Goal: Information Seeking & Learning: Learn about a topic

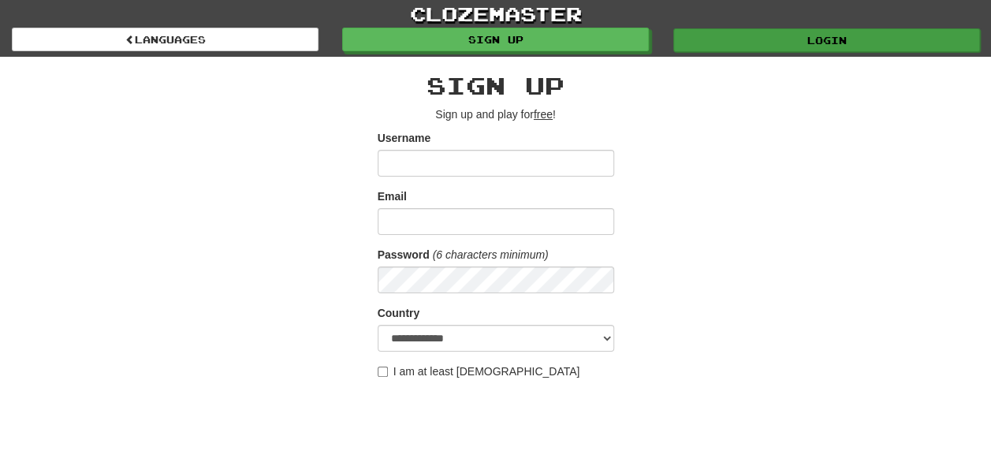
type input "********"
click at [821, 36] on link "Login" at bounding box center [826, 40] width 307 height 24
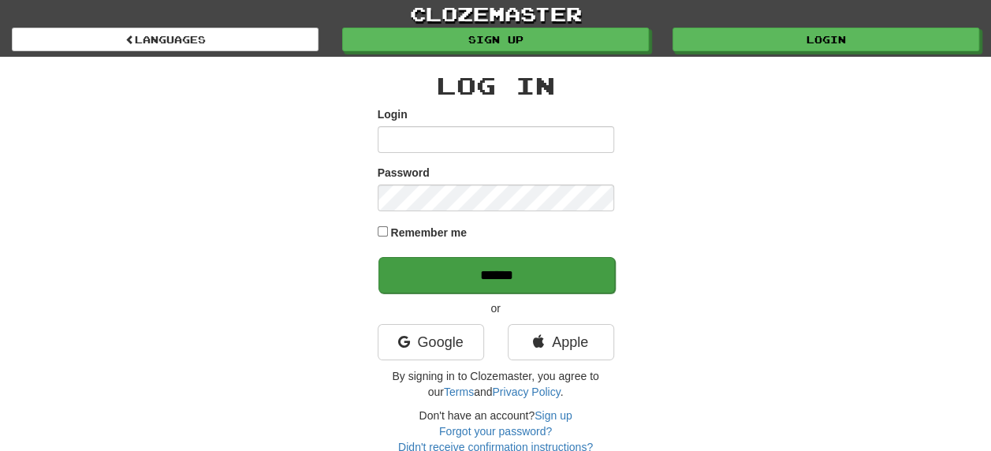
type input "********"
click at [509, 272] on input "******" at bounding box center [496, 275] width 237 height 36
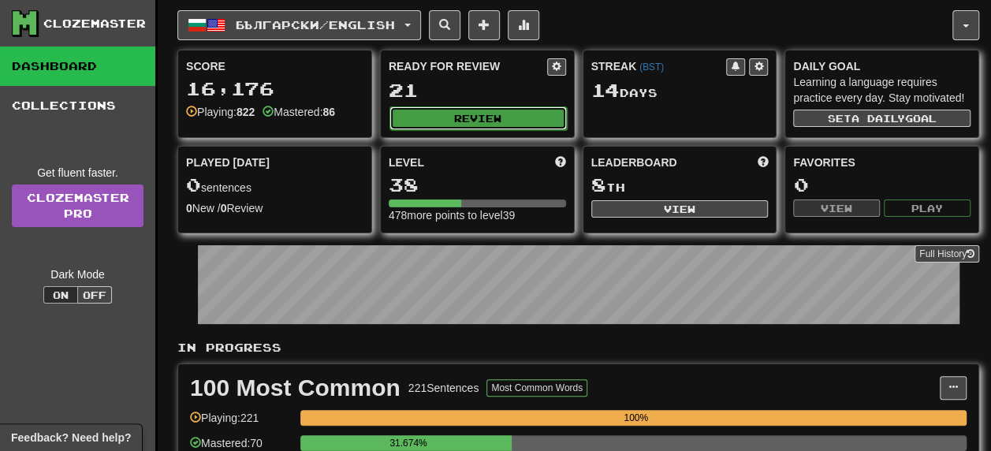
click at [479, 117] on button "Review" at bounding box center [477, 118] width 177 height 24
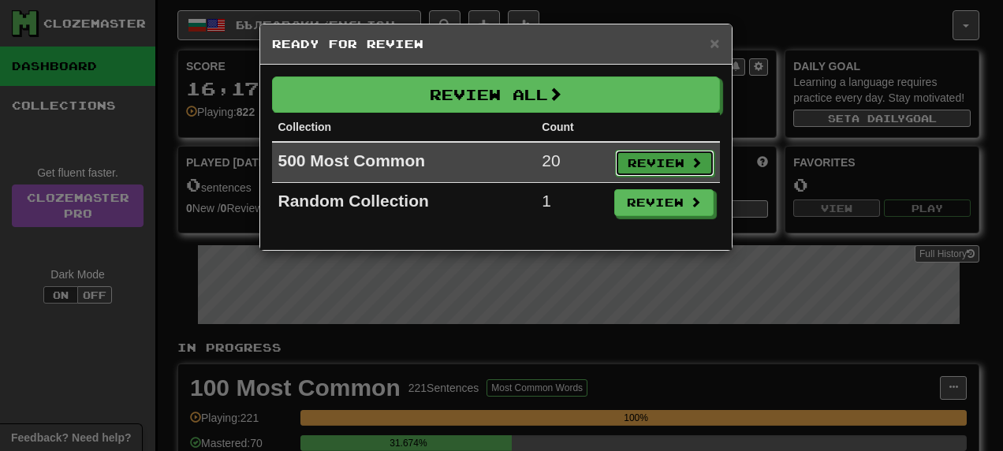
click at [659, 164] on button "Review" at bounding box center [664, 163] width 99 height 27
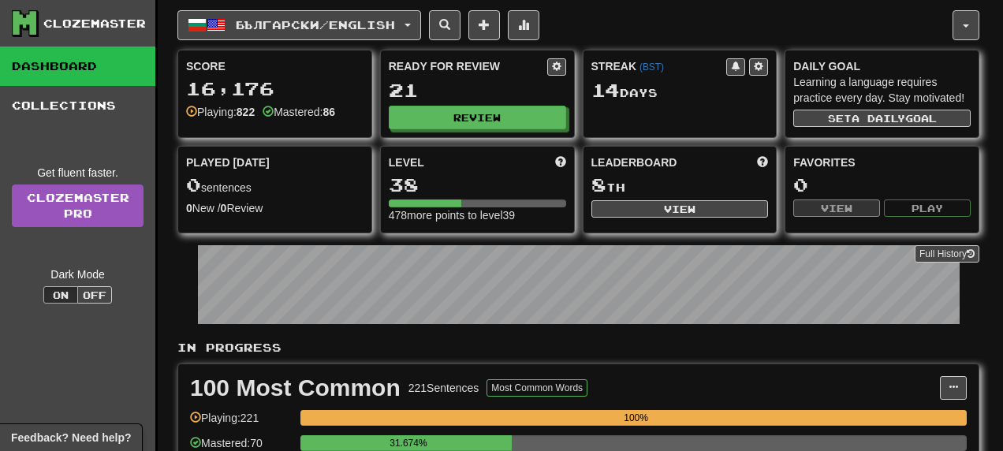
select select "**"
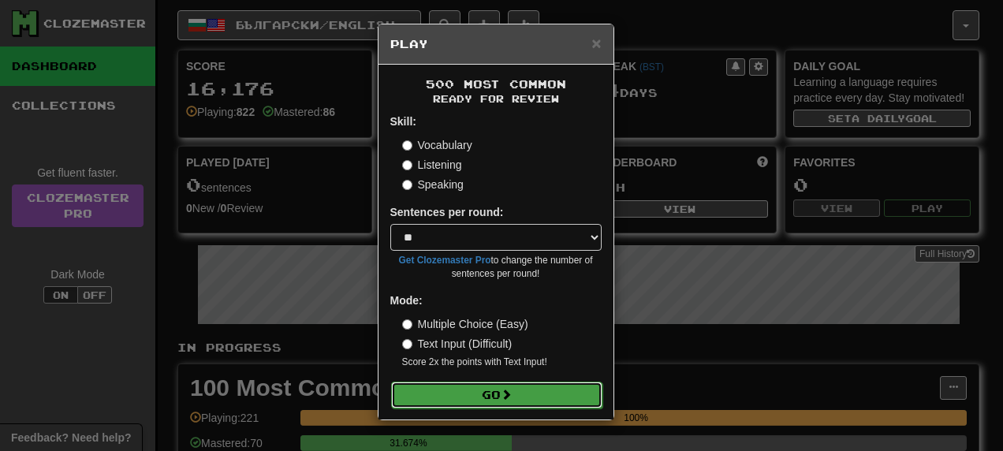
click at [533, 394] on button "Go" at bounding box center [496, 395] width 211 height 27
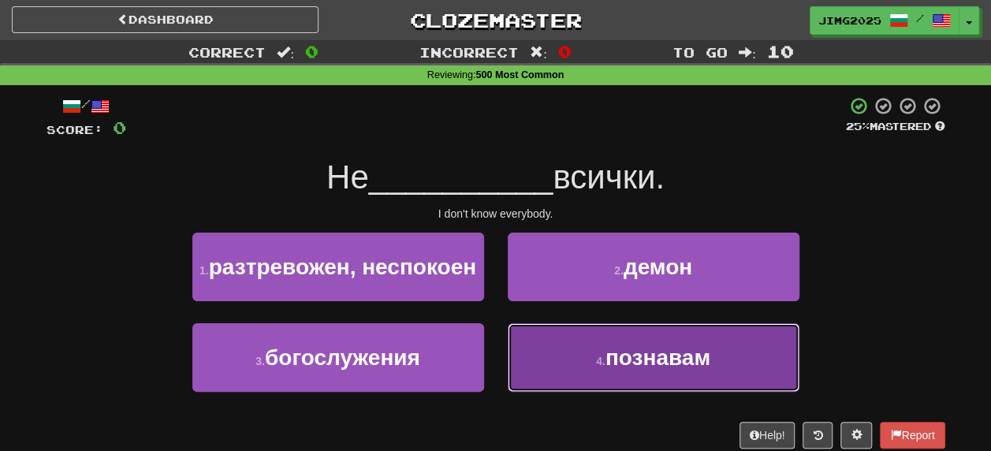
click at [657, 370] on span "познавам" at bounding box center [658, 357] width 105 height 24
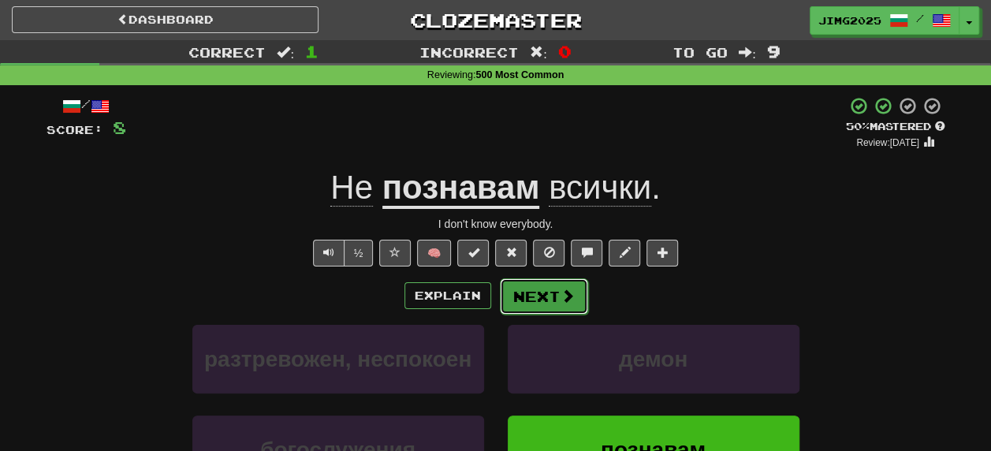
click at [542, 290] on button "Next" at bounding box center [544, 296] width 88 height 36
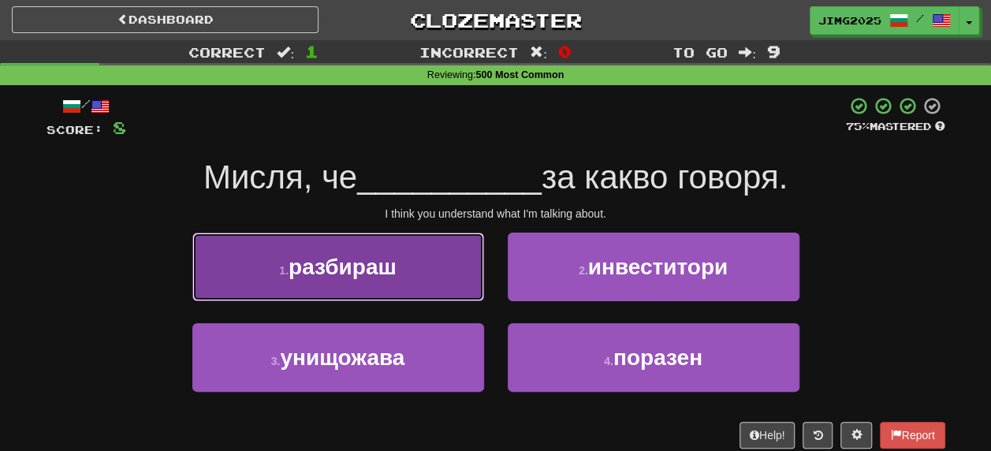
click at [352, 267] on span "разбираш" at bounding box center [343, 267] width 108 height 24
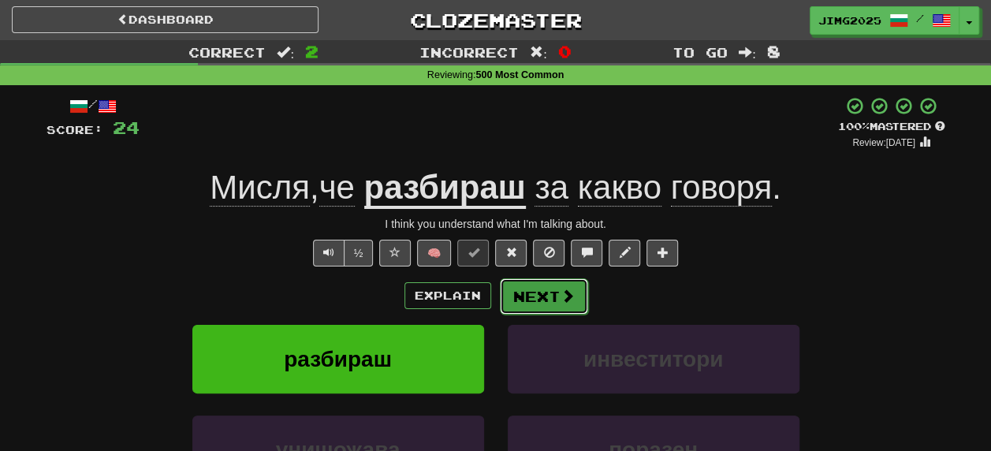
click at [552, 294] on button "Next" at bounding box center [544, 296] width 88 height 36
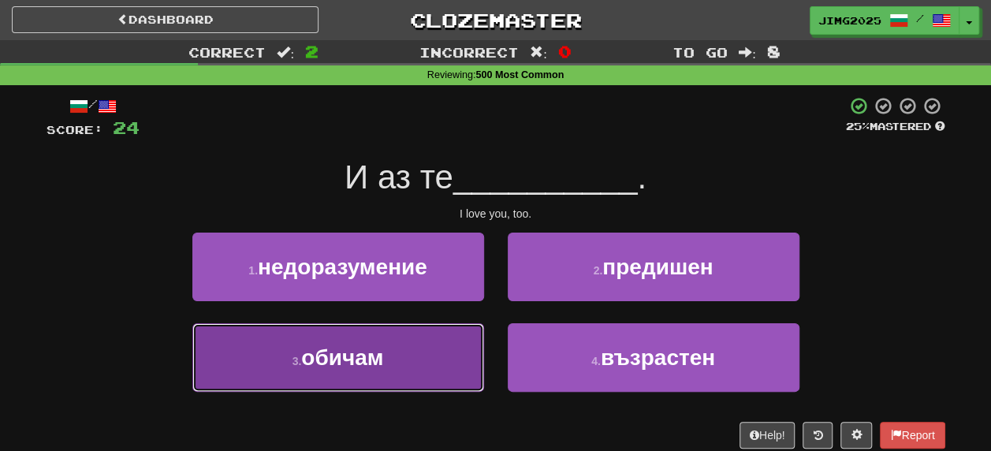
click at [352, 353] on span "обичам" at bounding box center [342, 357] width 82 height 24
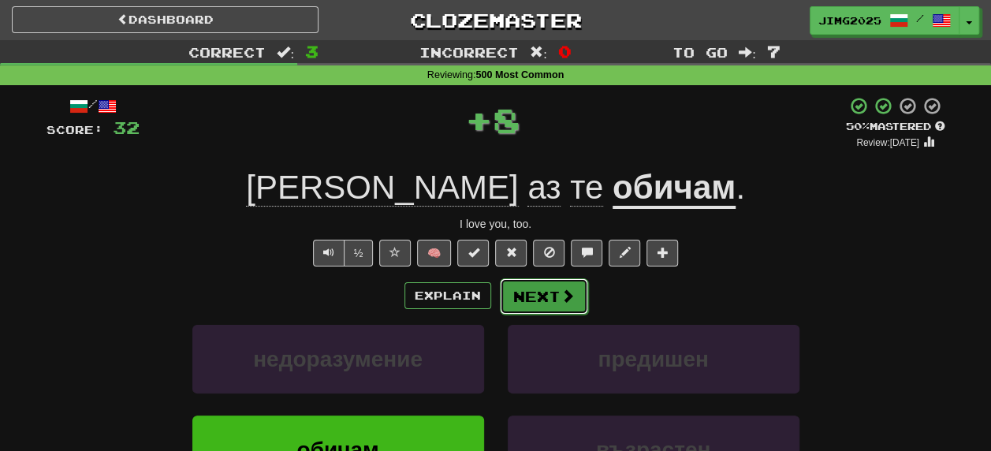
click at [550, 304] on button "Next" at bounding box center [544, 296] width 88 height 36
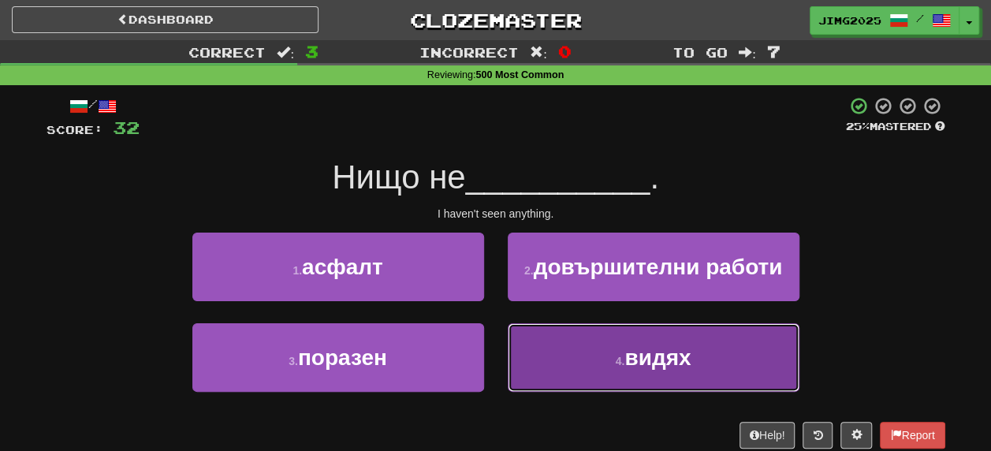
click at [643, 360] on span "видях" at bounding box center [657, 357] width 66 height 24
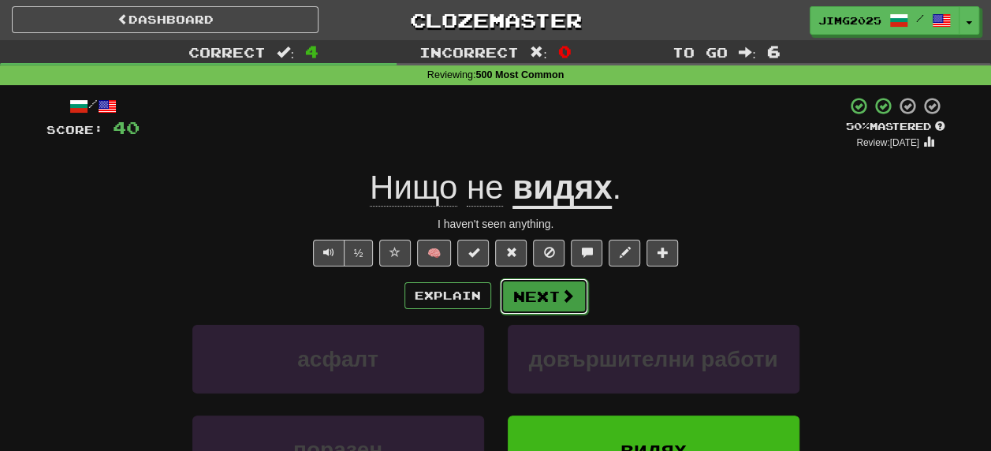
click at [545, 293] on button "Next" at bounding box center [544, 296] width 88 height 36
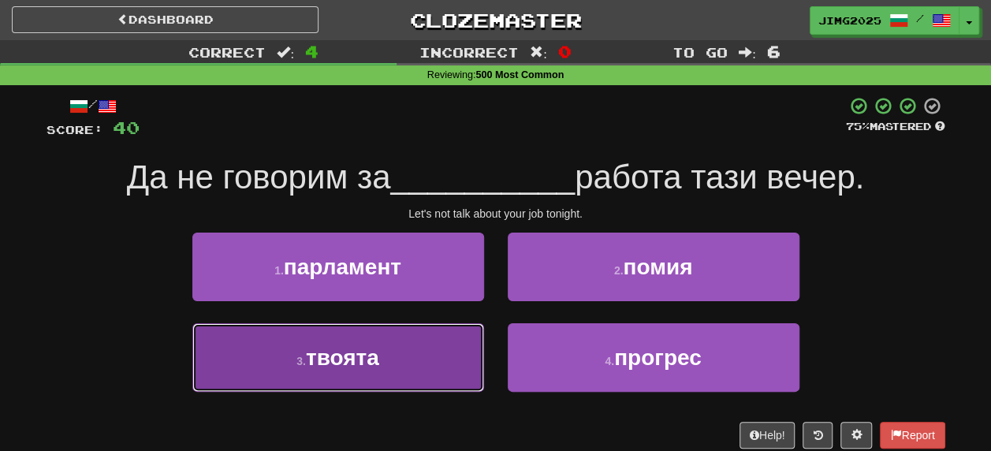
click at [326, 352] on span "твоята" at bounding box center [342, 357] width 73 height 24
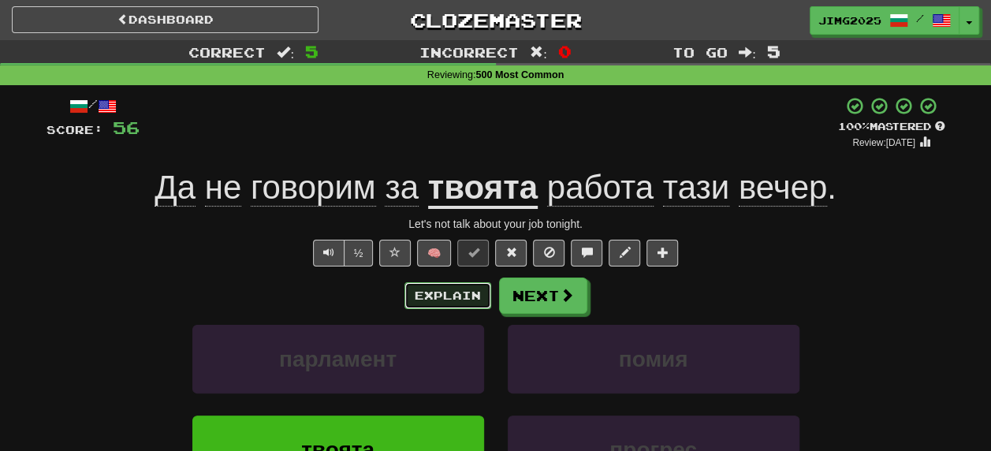
click at [453, 293] on button "Explain" at bounding box center [447, 295] width 87 height 27
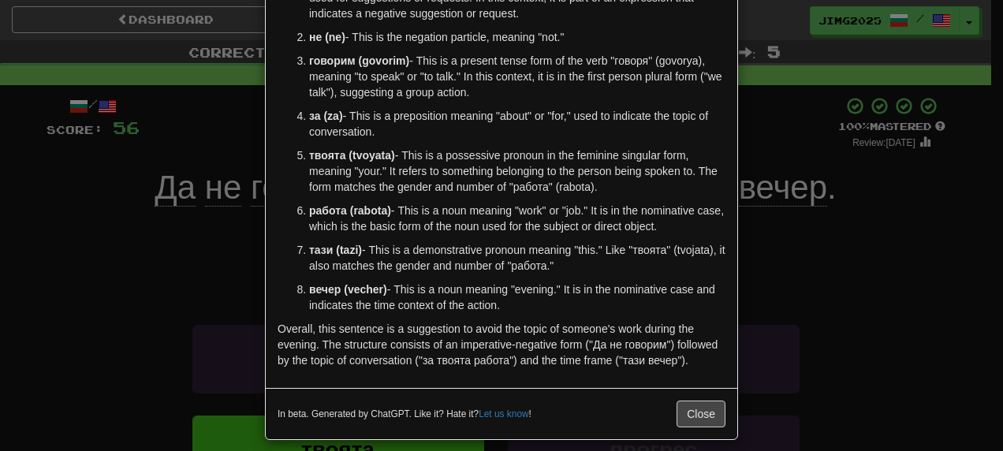
scroll to position [153, 0]
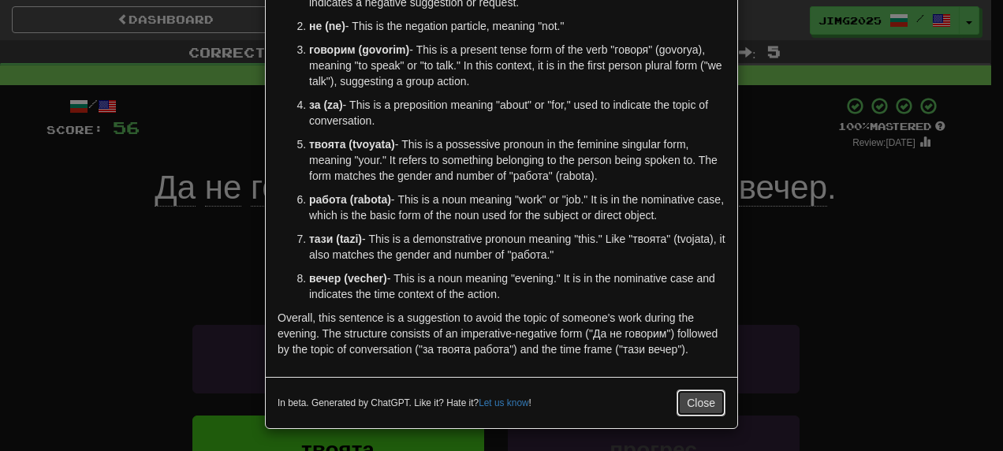
click at [697, 396] on button "Close" at bounding box center [700, 402] width 49 height 27
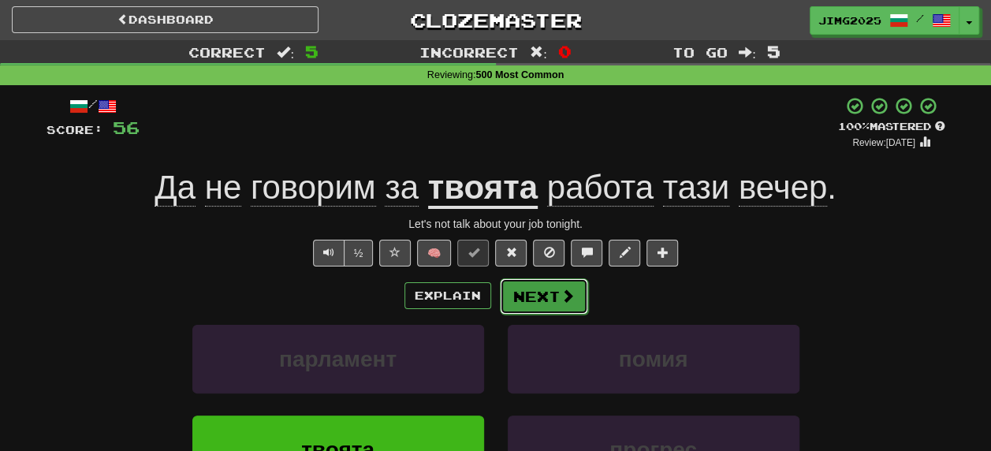
click at [532, 296] on button "Next" at bounding box center [544, 296] width 88 height 36
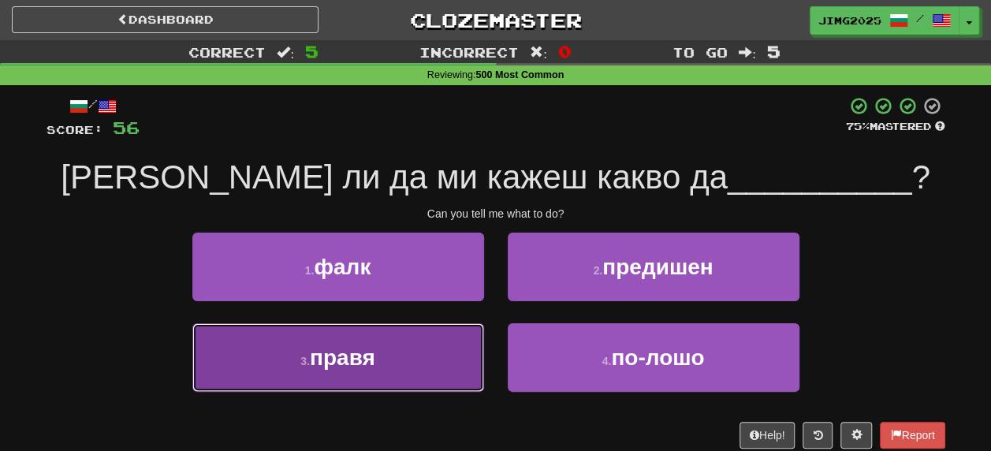
click at [341, 363] on span "правя" at bounding box center [342, 357] width 65 height 24
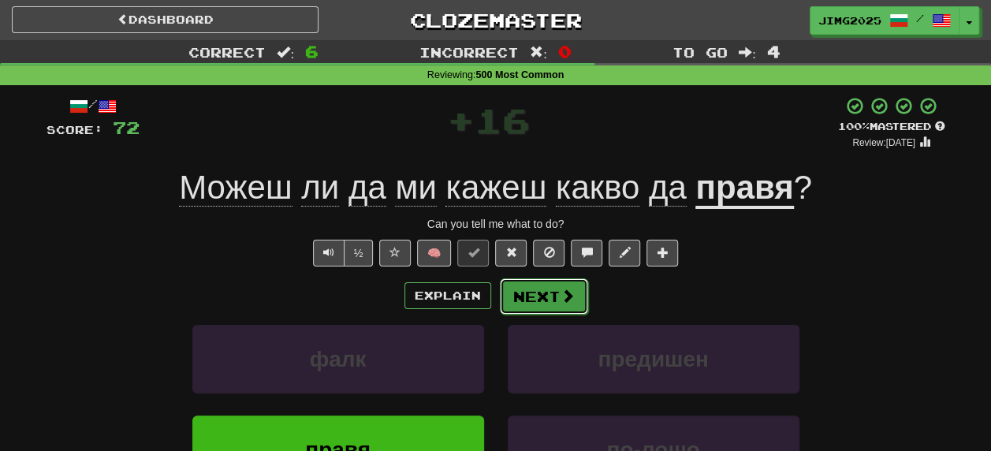
click at [561, 290] on span at bounding box center [568, 296] width 14 height 14
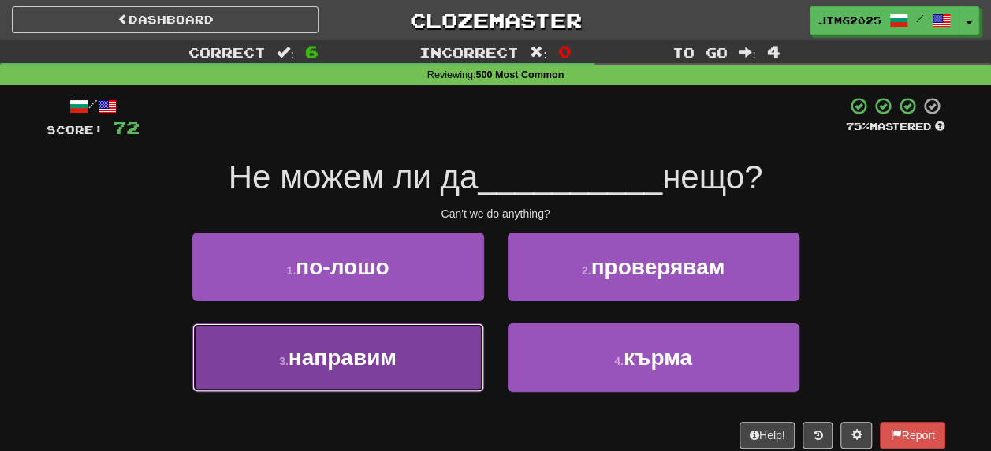
click at [356, 360] on span "направим" at bounding box center [343, 357] width 108 height 24
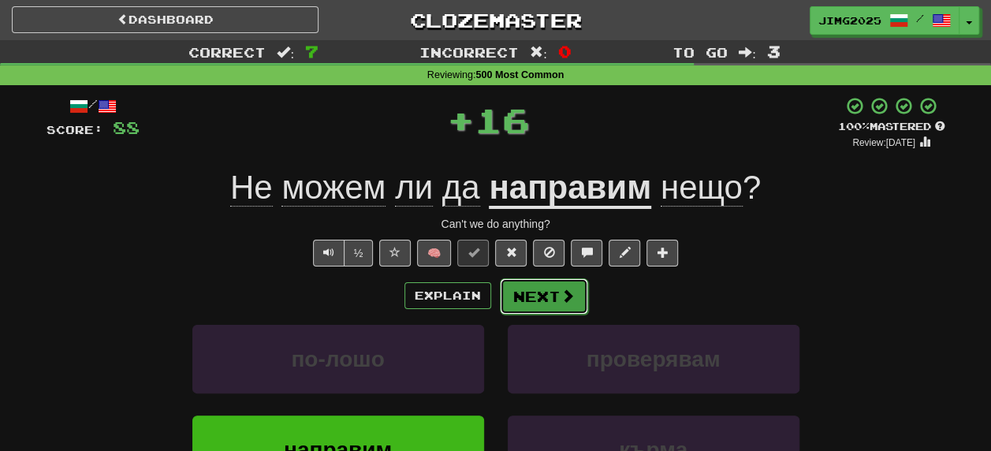
click at [541, 298] on button "Next" at bounding box center [544, 296] width 88 height 36
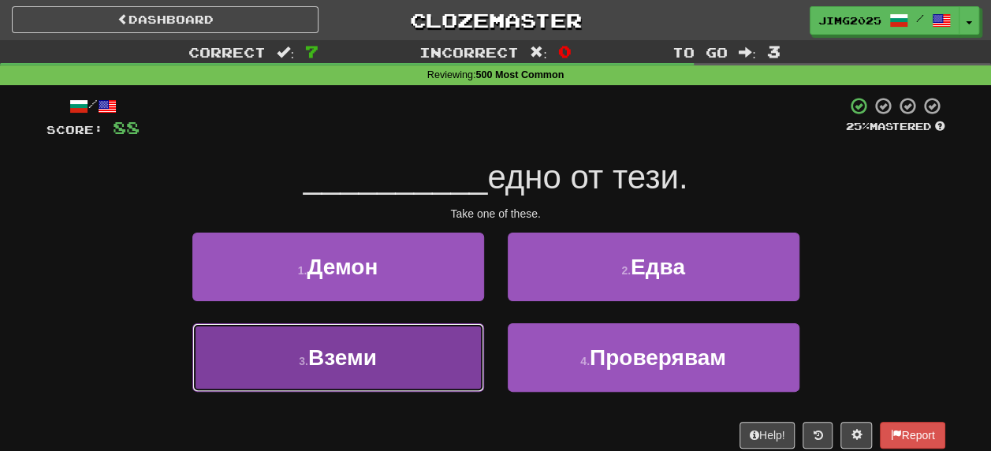
click at [338, 361] on span "Вземи" at bounding box center [342, 357] width 69 height 24
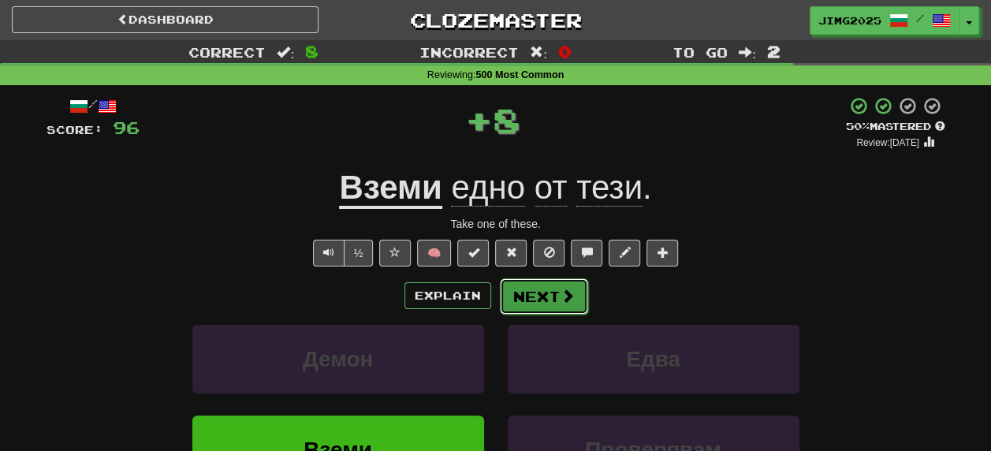
click at [548, 298] on button "Next" at bounding box center [544, 296] width 88 height 36
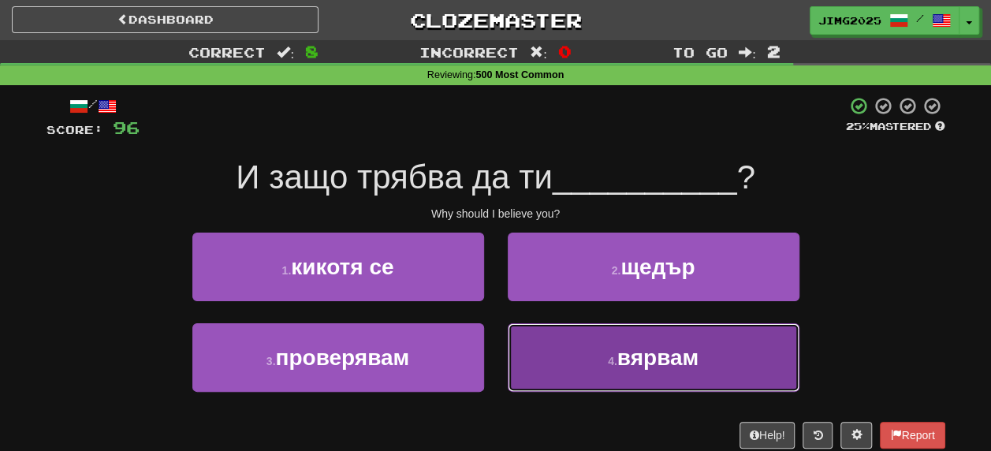
click at [669, 358] on span "вярвам" at bounding box center [657, 357] width 81 height 24
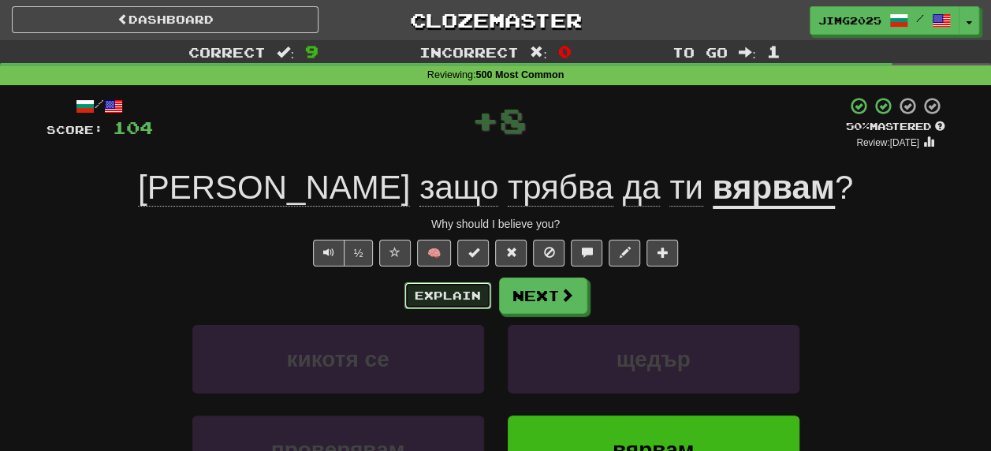
click at [475, 293] on button "Explain" at bounding box center [447, 295] width 87 height 27
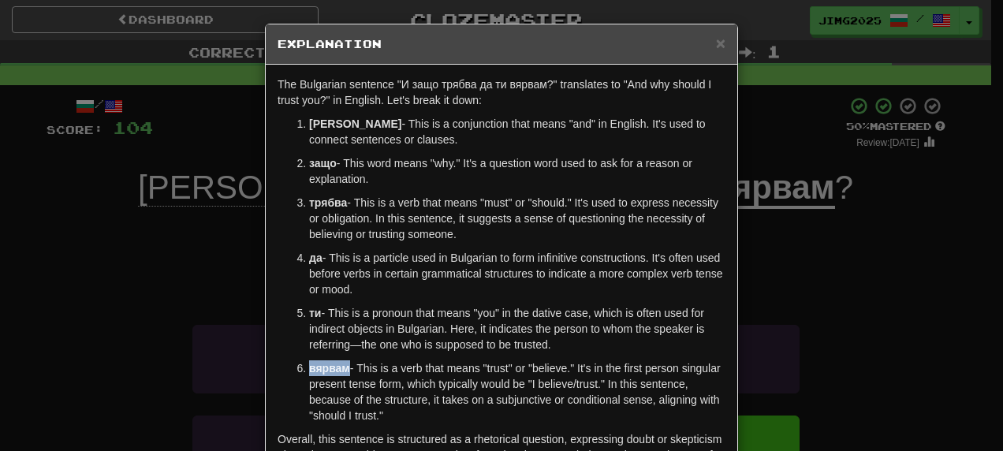
drag, startPoint x: 304, startPoint y: 368, endPoint x: 343, endPoint y: 367, distance: 38.6
click at [343, 367] on p "вярвам - This is a verb that means "trust" or "believe." It's in the first pers…" at bounding box center [517, 391] width 416 height 63
copy strong "вярвам"
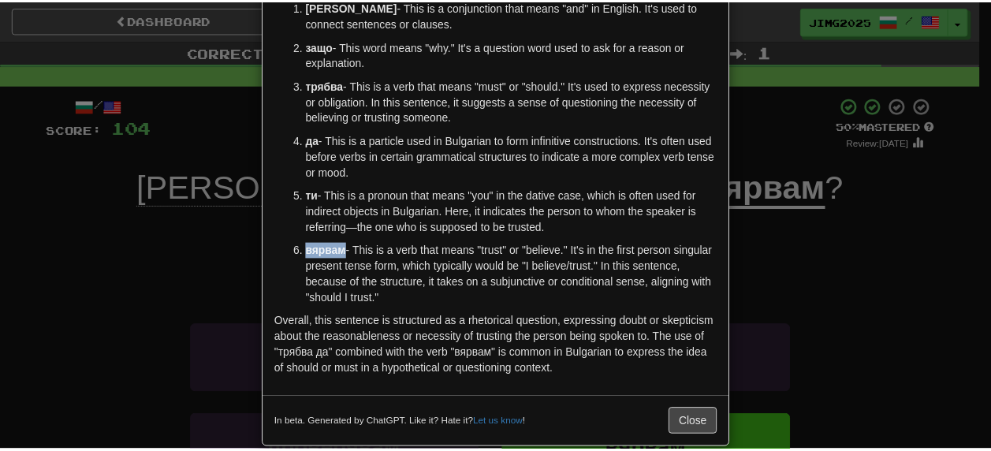
scroll to position [137, 0]
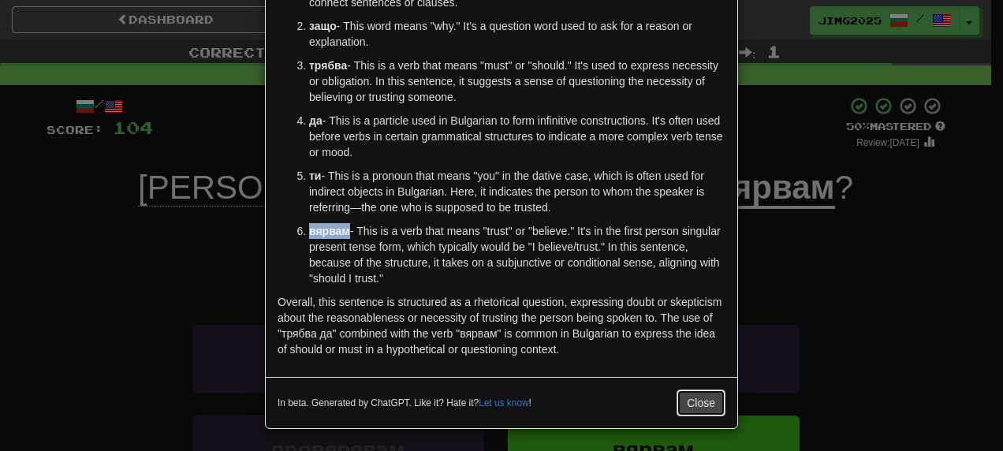
click at [695, 403] on button "Close" at bounding box center [700, 402] width 49 height 27
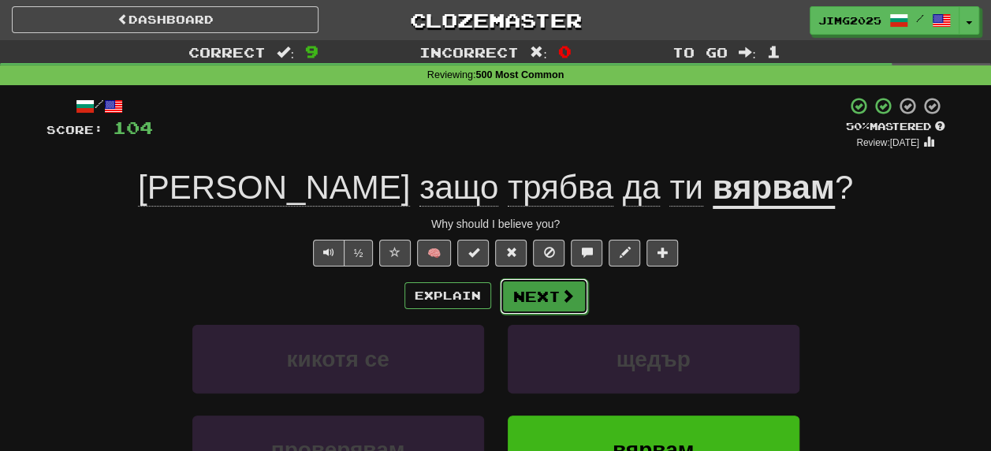
click at [528, 299] on button "Next" at bounding box center [544, 296] width 88 height 36
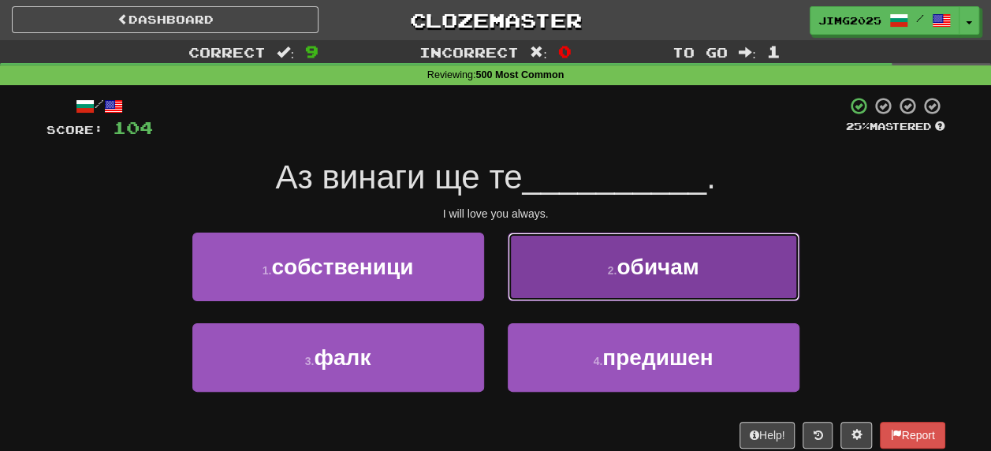
click at [665, 274] on span "обичам" at bounding box center [658, 267] width 82 height 24
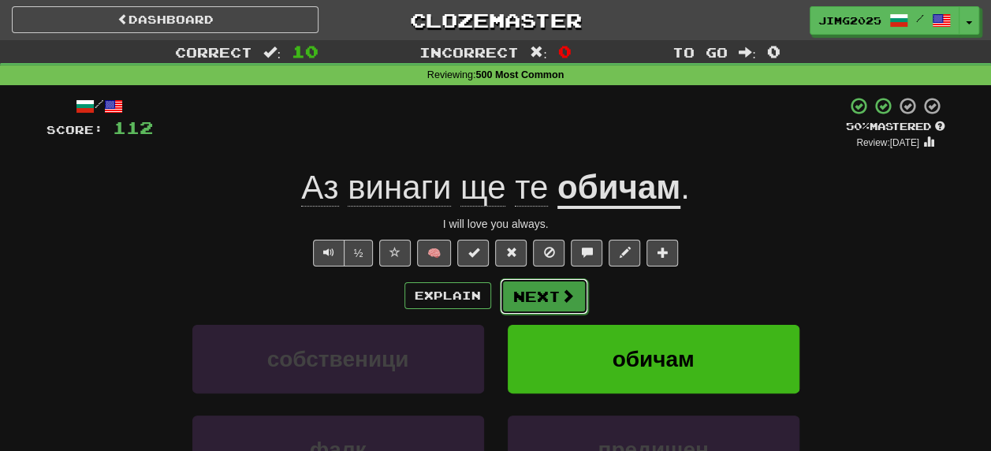
click at [524, 298] on button "Next" at bounding box center [544, 296] width 88 height 36
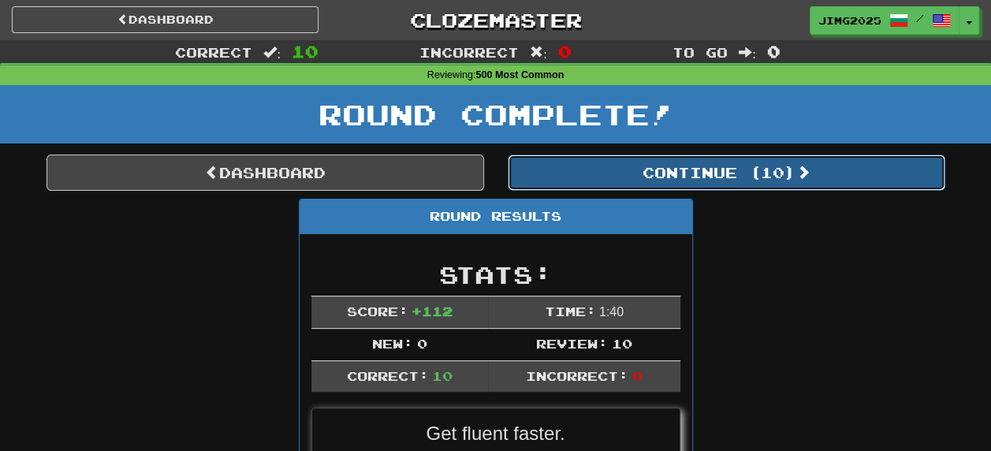
click at [758, 167] on button "Continue ( 10 )" at bounding box center [727, 173] width 438 height 36
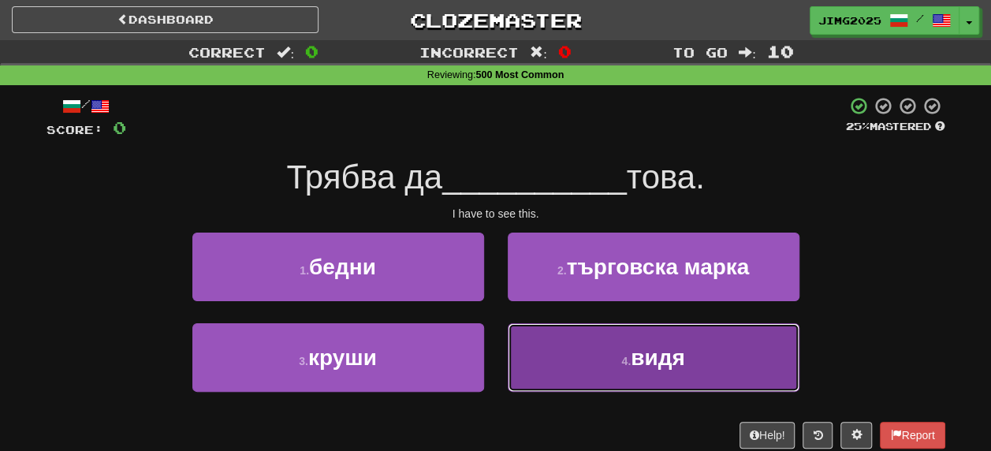
click at [657, 356] on span "видя" at bounding box center [658, 357] width 54 height 24
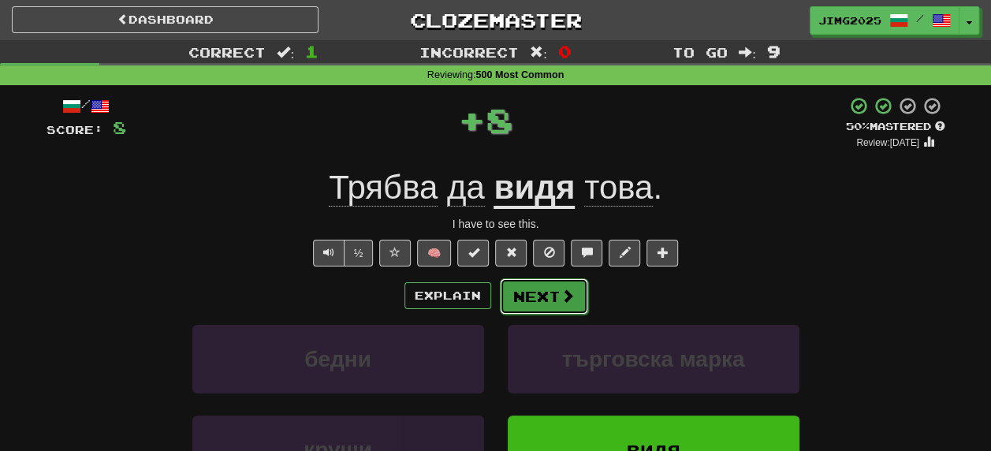
click at [538, 301] on button "Next" at bounding box center [544, 296] width 88 height 36
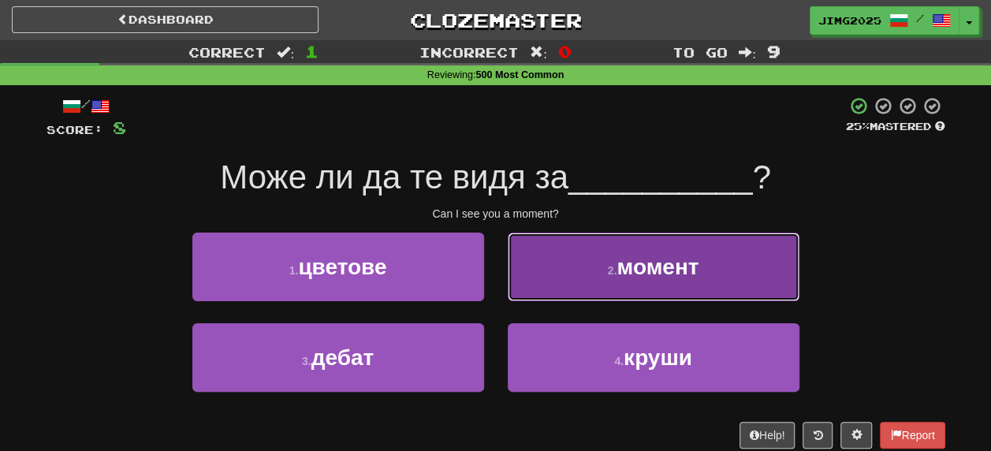
click at [659, 266] on span "момент" at bounding box center [658, 267] width 82 height 24
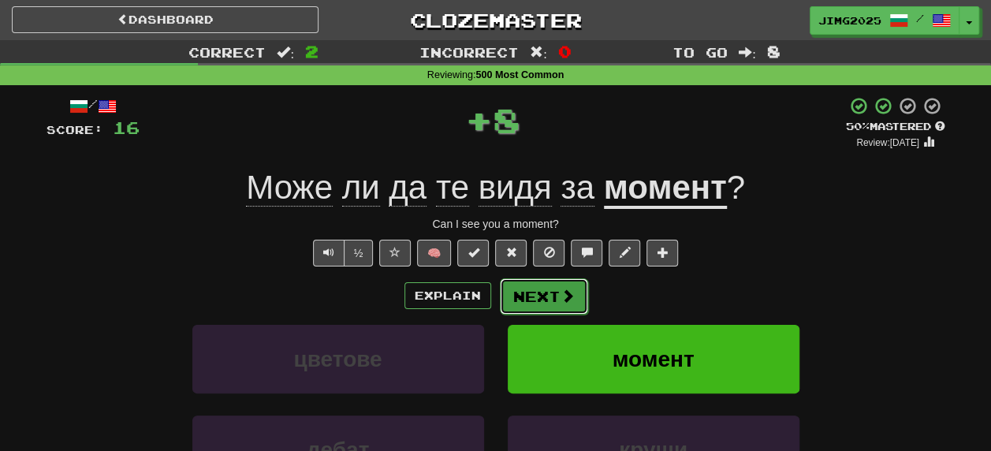
click at [533, 294] on button "Next" at bounding box center [544, 296] width 88 height 36
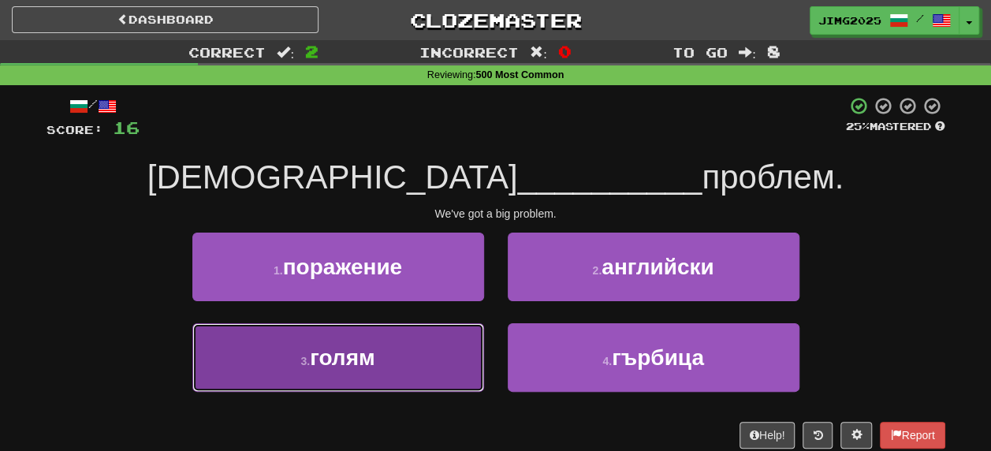
click at [337, 360] on span "голям" at bounding box center [342, 357] width 65 height 24
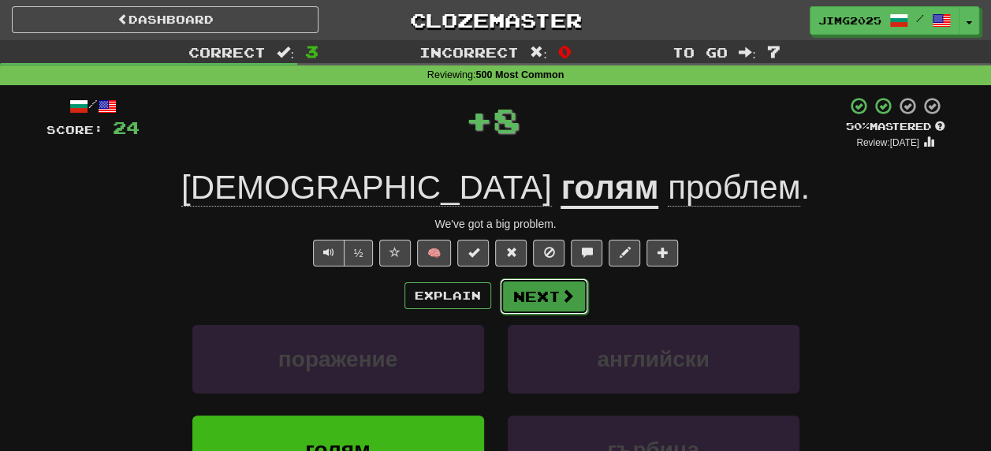
click at [547, 295] on button "Next" at bounding box center [544, 296] width 88 height 36
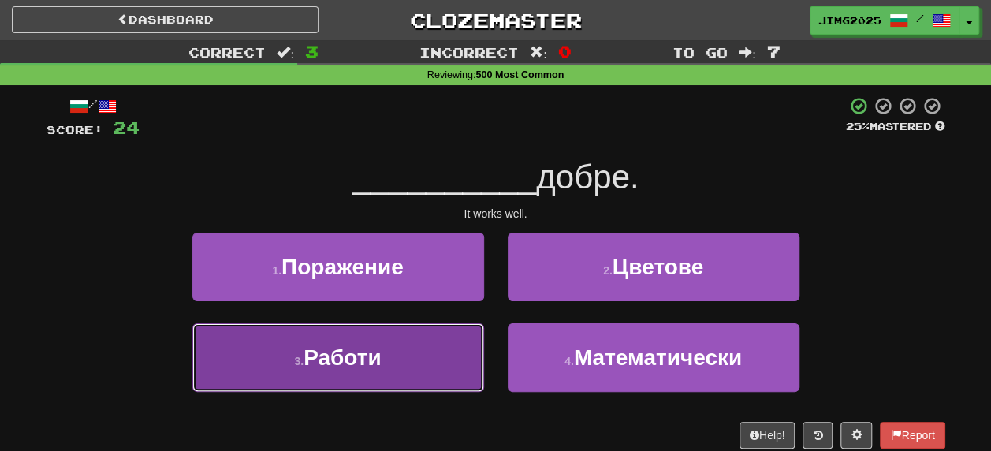
click at [330, 358] on span "Работи" at bounding box center [343, 357] width 78 height 24
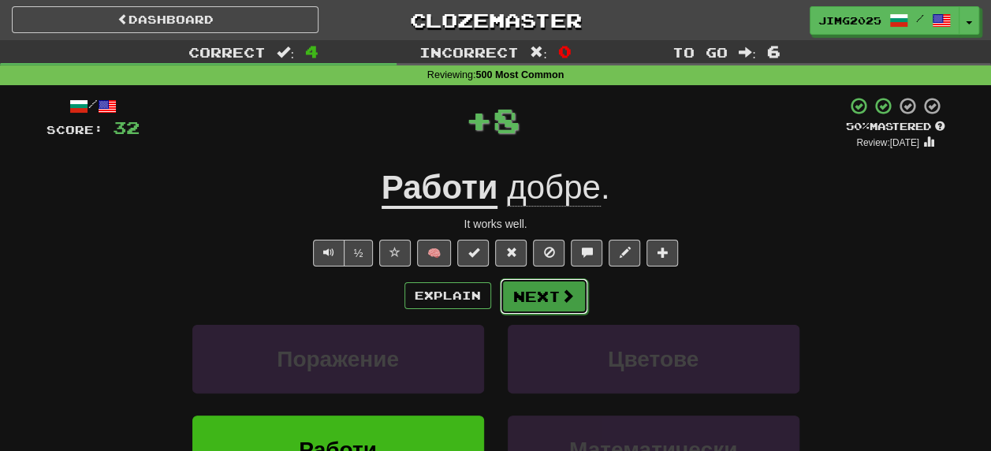
click at [542, 300] on button "Next" at bounding box center [544, 296] width 88 height 36
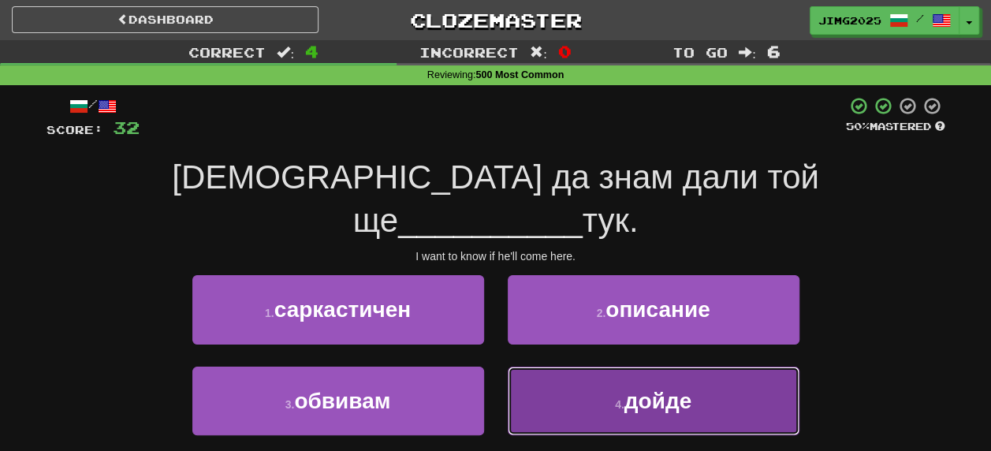
click at [656, 389] on span "дойде" at bounding box center [657, 401] width 67 height 24
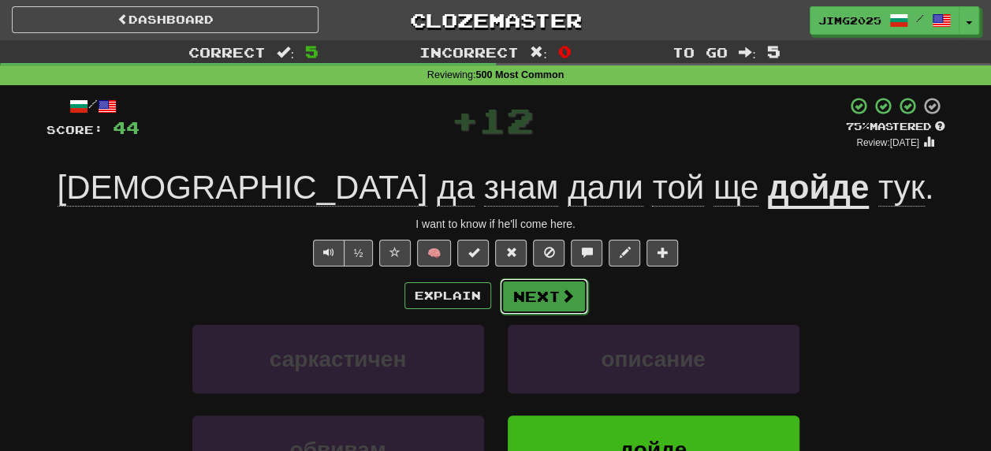
click at [541, 300] on button "Next" at bounding box center [544, 296] width 88 height 36
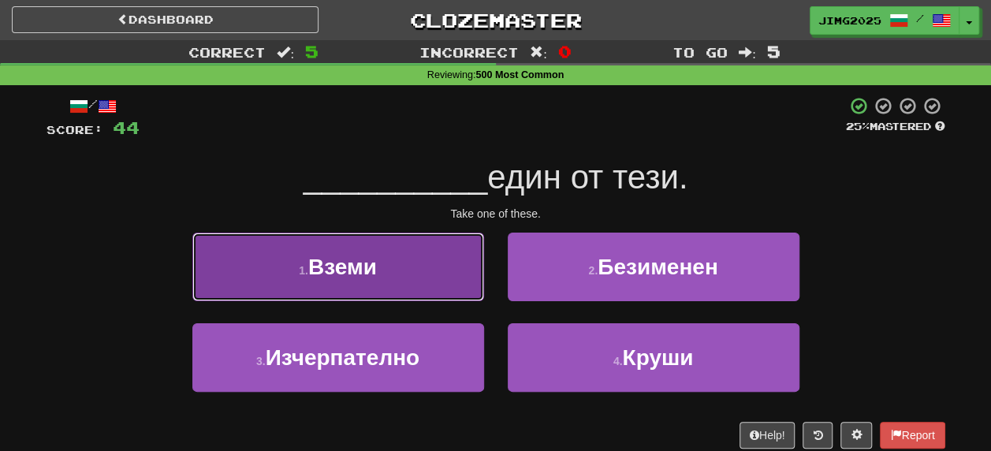
click at [334, 271] on span "Вземи" at bounding box center [342, 267] width 69 height 24
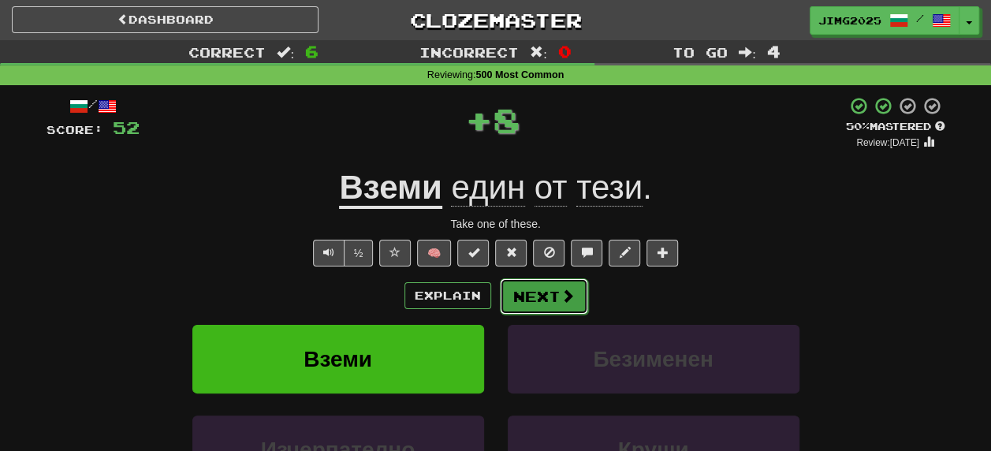
click at [550, 293] on button "Next" at bounding box center [544, 296] width 88 height 36
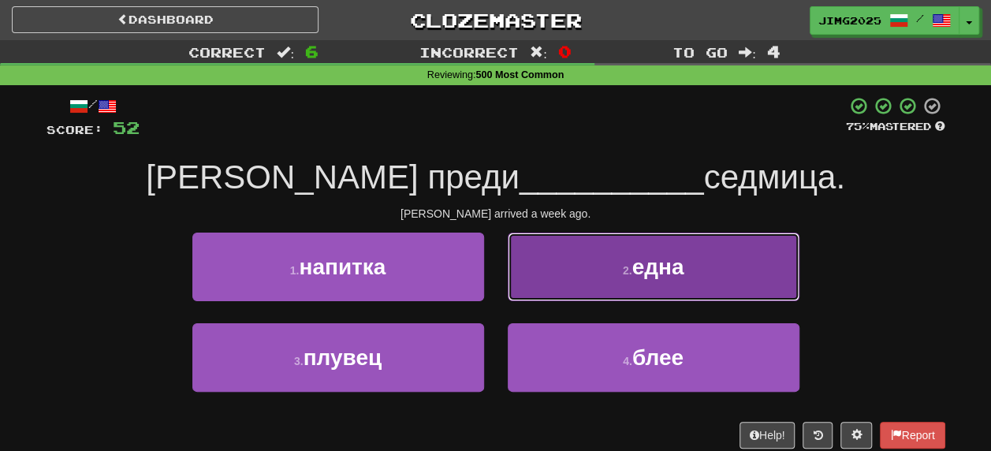
click at [654, 273] on span "една" at bounding box center [658, 267] width 52 height 24
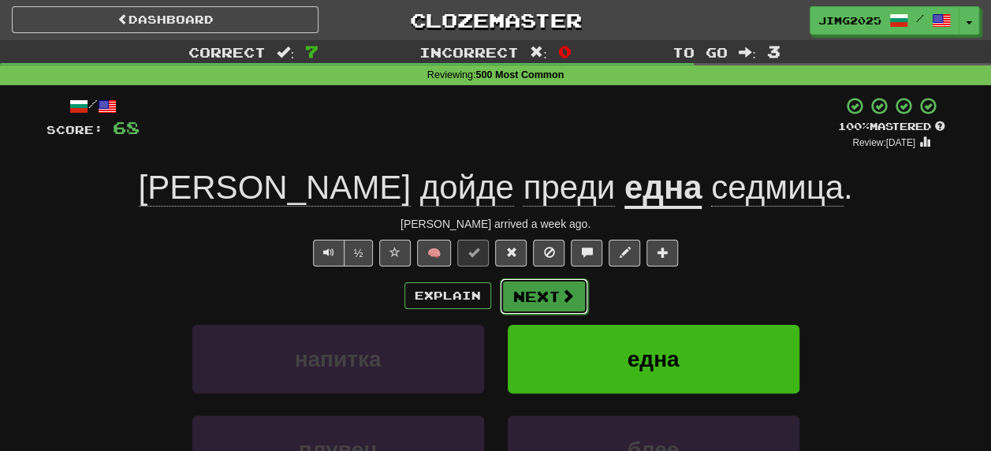
click at [535, 296] on button "Next" at bounding box center [544, 296] width 88 height 36
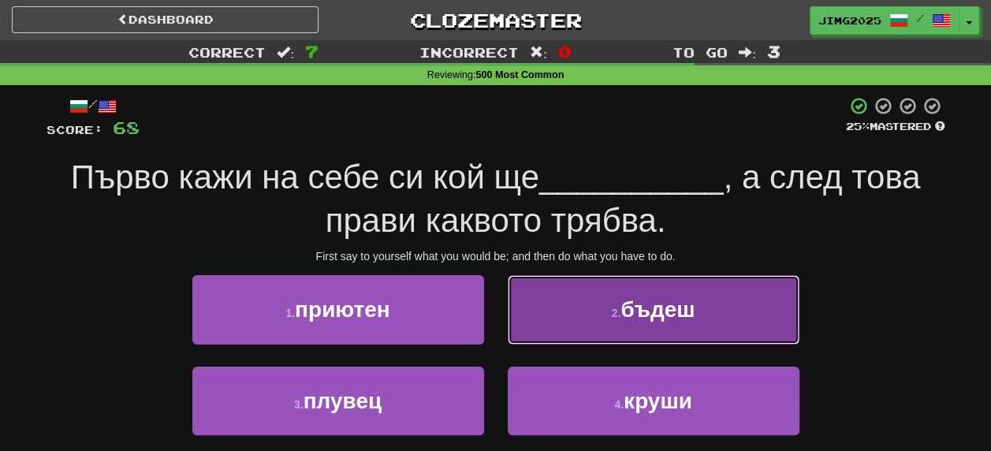
click at [648, 313] on span "бъдеш" at bounding box center [657, 309] width 74 height 24
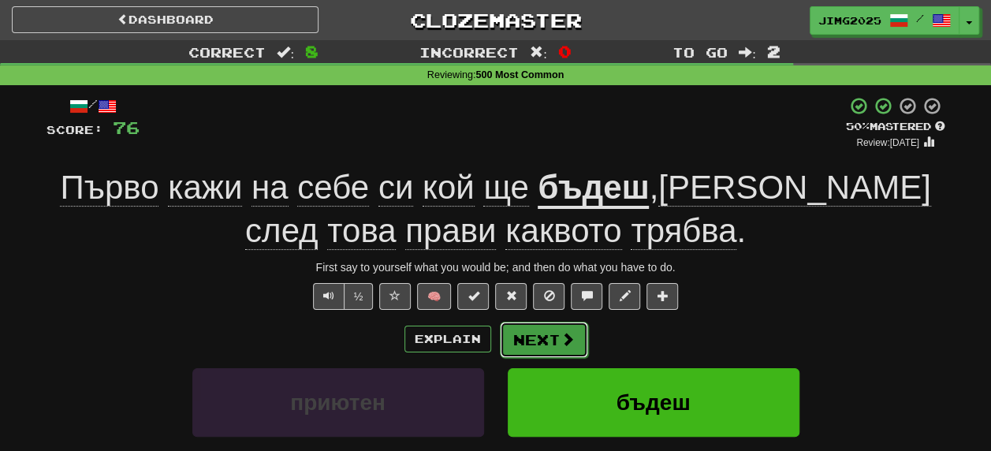
click at [546, 335] on button "Next" at bounding box center [544, 340] width 88 height 36
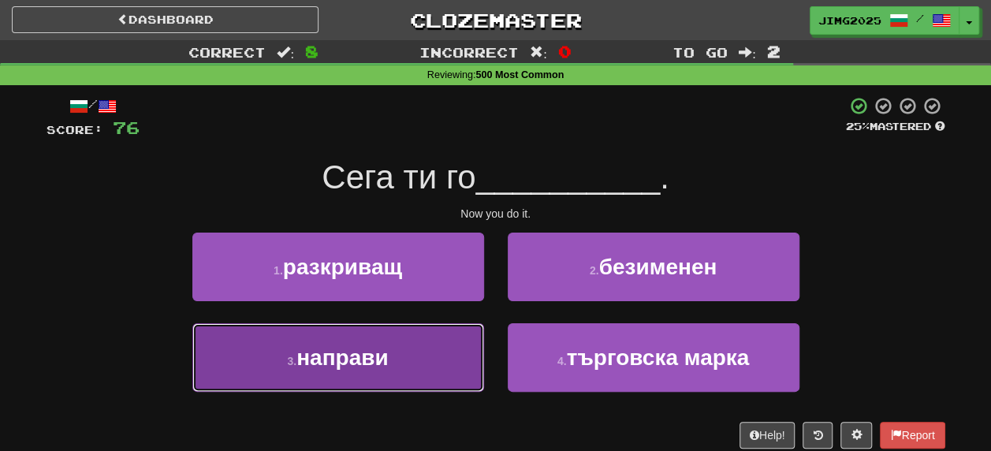
click at [334, 359] on span "направи" at bounding box center [342, 357] width 92 height 24
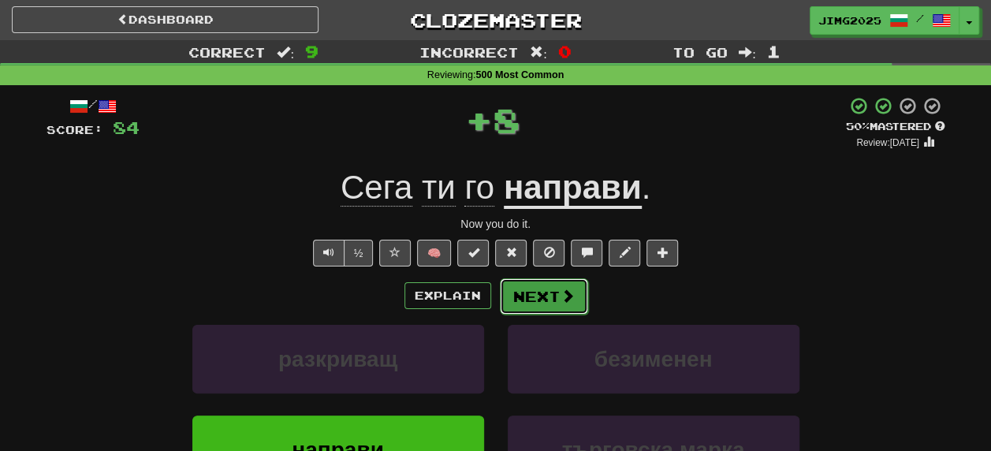
click at [561, 296] on span at bounding box center [568, 296] width 14 height 14
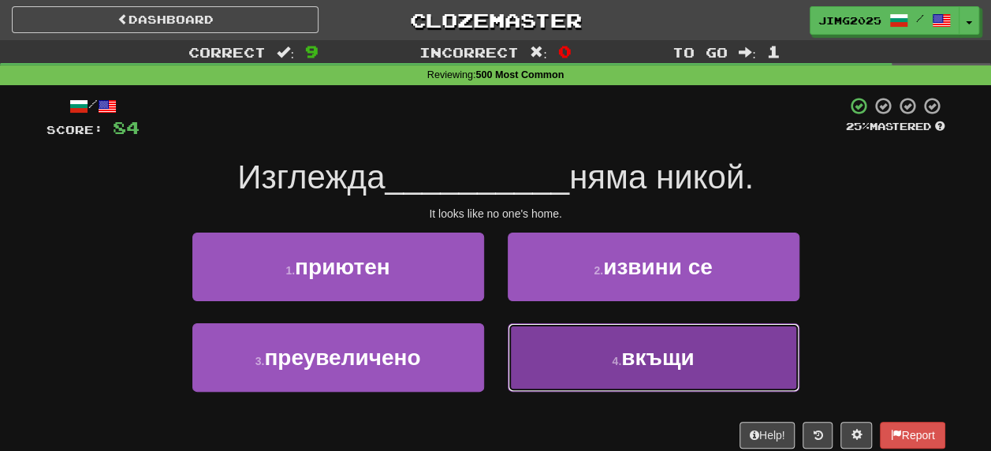
click at [641, 360] on span "вкъщи" at bounding box center [657, 357] width 73 height 24
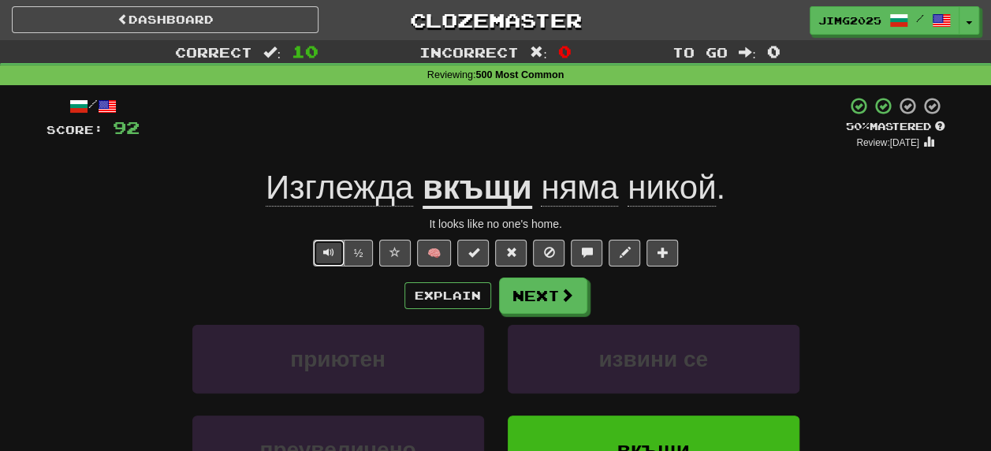
click at [334, 251] on span "Text-to-speech controls" at bounding box center [328, 252] width 11 height 11
click at [540, 295] on button "Next" at bounding box center [544, 296] width 88 height 36
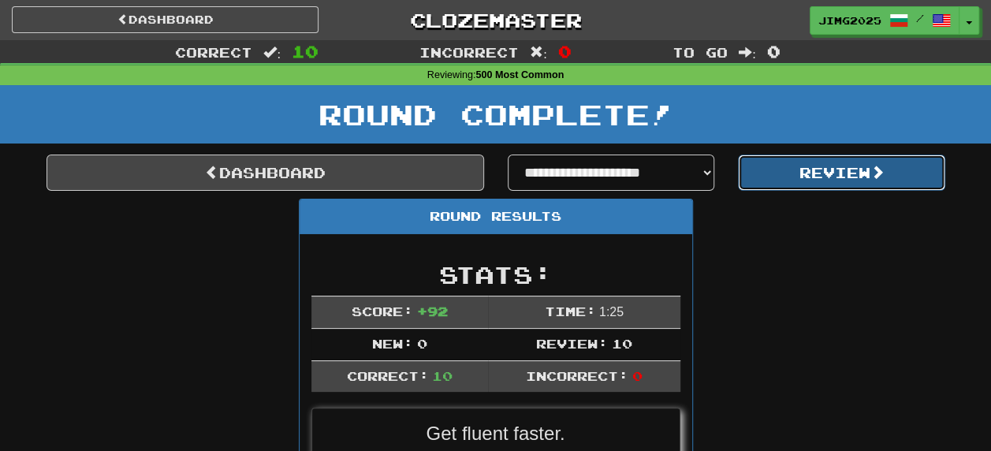
click at [844, 177] on button "Review" at bounding box center [841, 173] width 207 height 36
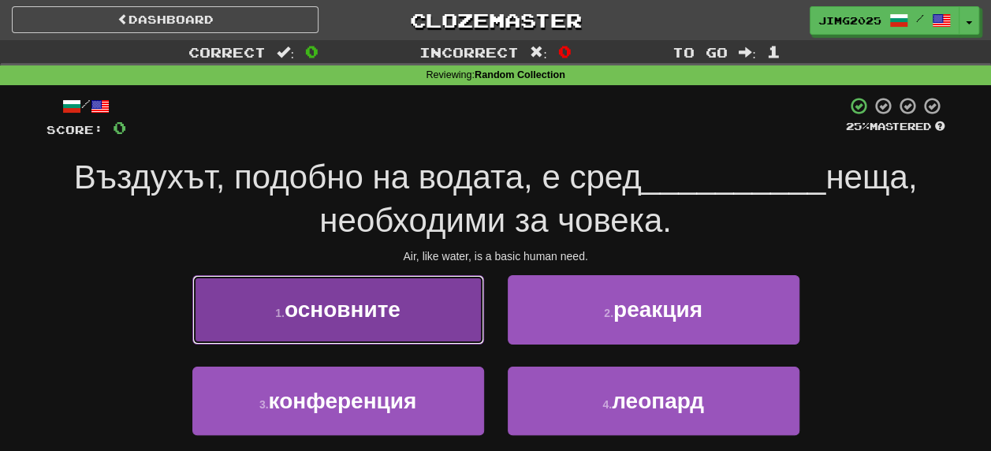
click at [315, 317] on span "основните" at bounding box center [343, 309] width 116 height 24
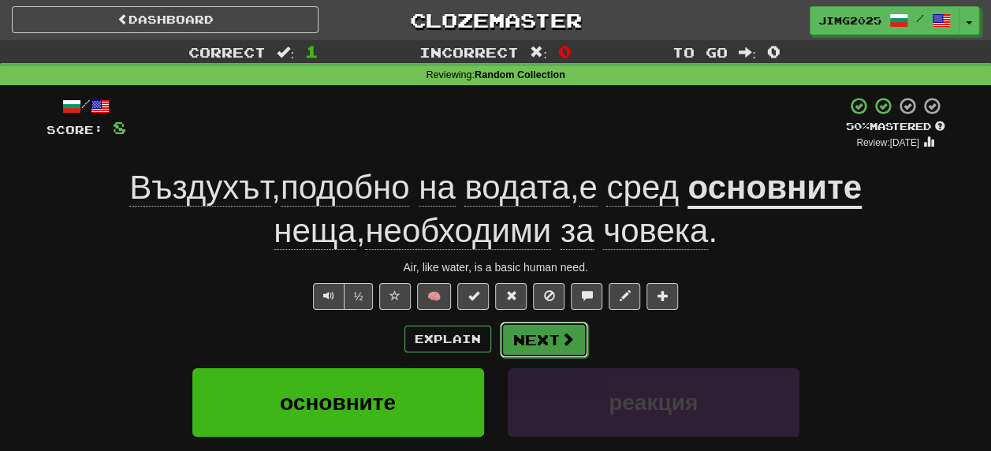
click at [555, 337] on button "Next" at bounding box center [544, 340] width 88 height 36
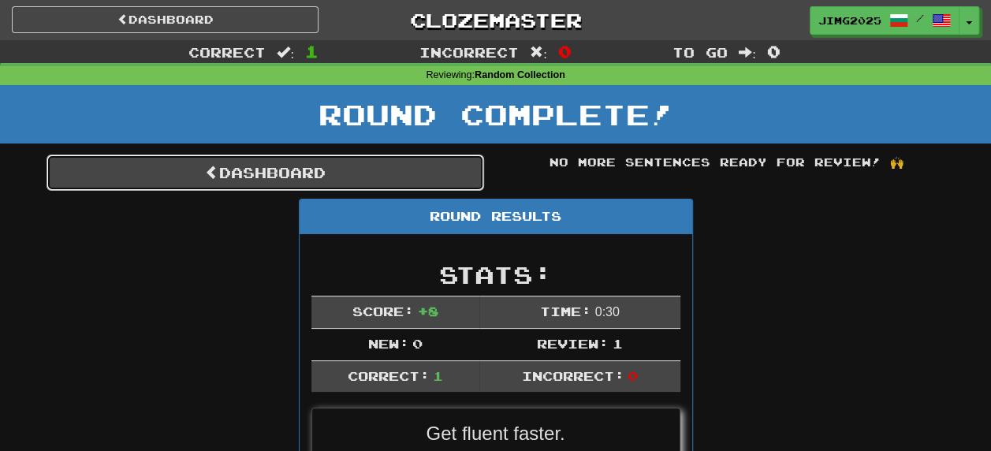
click at [211, 174] on span at bounding box center [212, 172] width 14 height 14
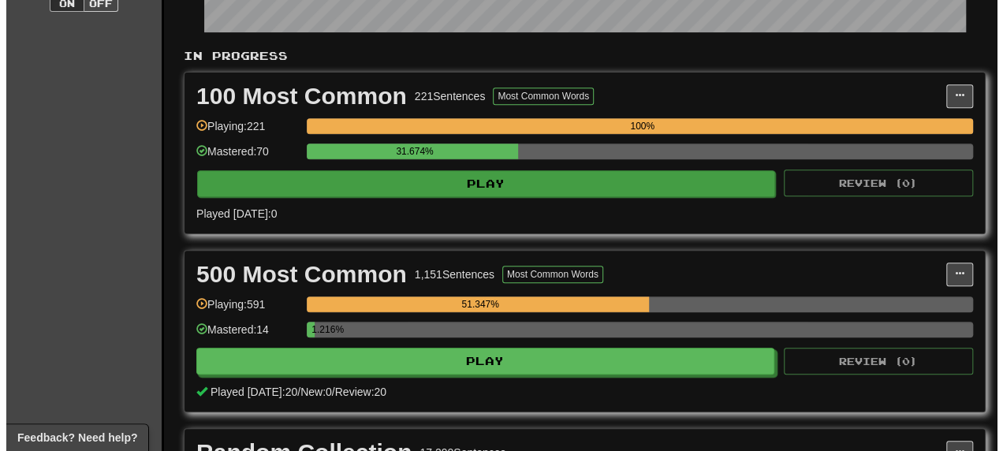
scroll to position [315, 0]
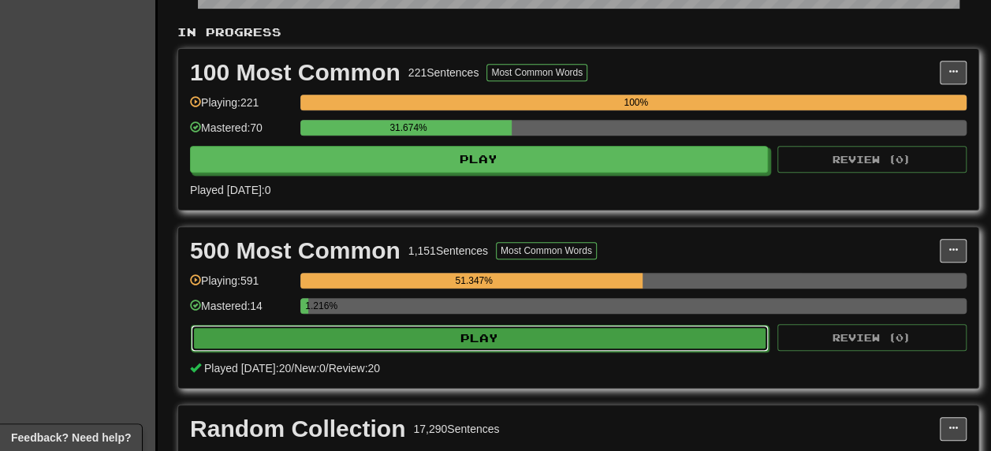
click at [475, 332] on button "Play" at bounding box center [480, 338] width 578 height 27
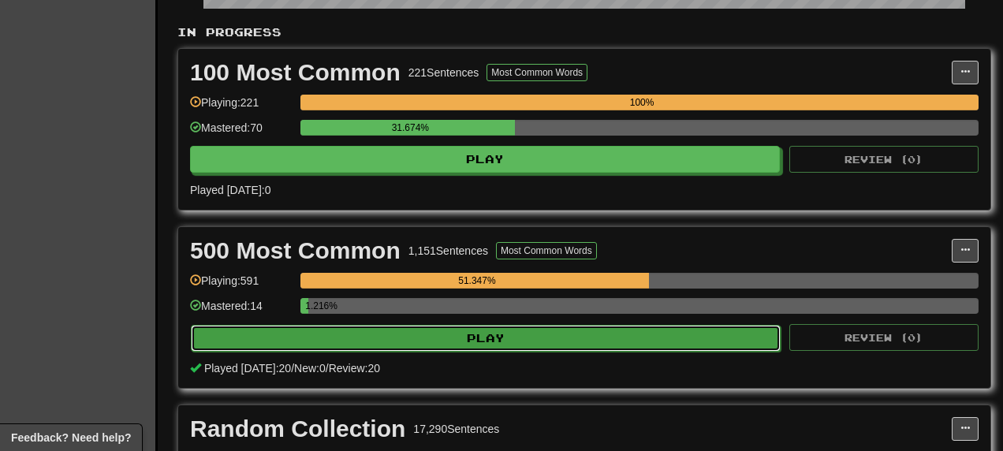
select select "**"
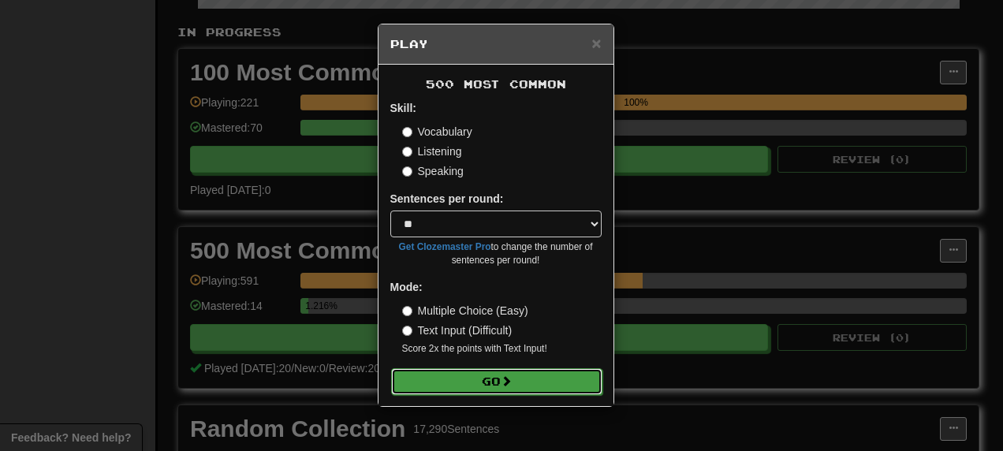
click at [476, 376] on button "Go" at bounding box center [496, 381] width 211 height 27
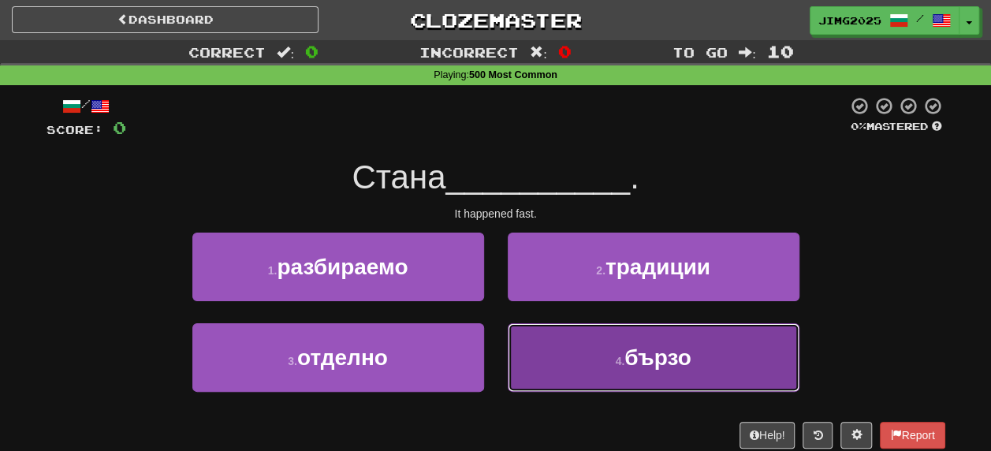
click at [656, 359] on span "бързо" at bounding box center [657, 357] width 66 height 24
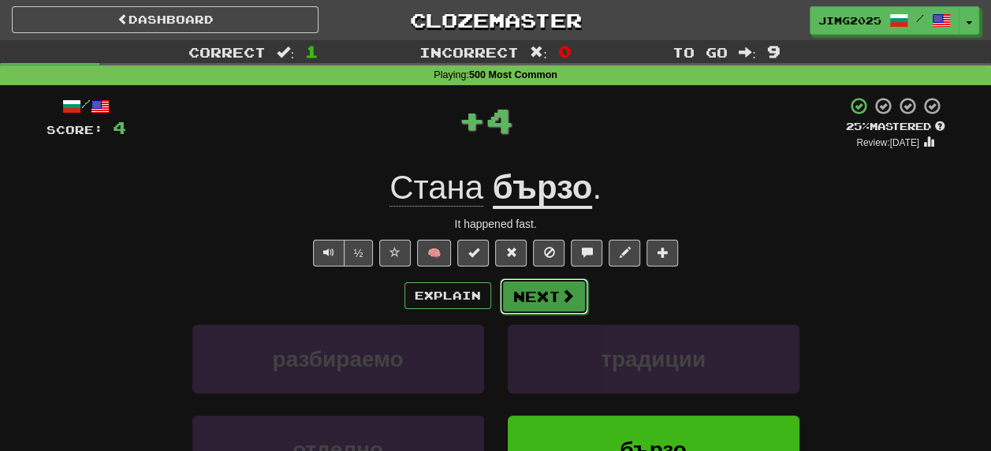
click at [547, 298] on button "Next" at bounding box center [544, 296] width 88 height 36
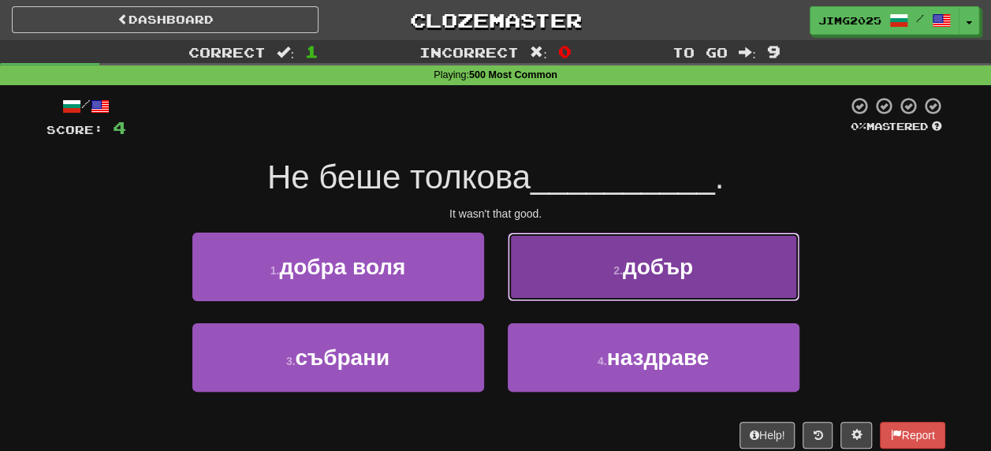
click at [659, 268] on span "добър" at bounding box center [658, 267] width 70 height 24
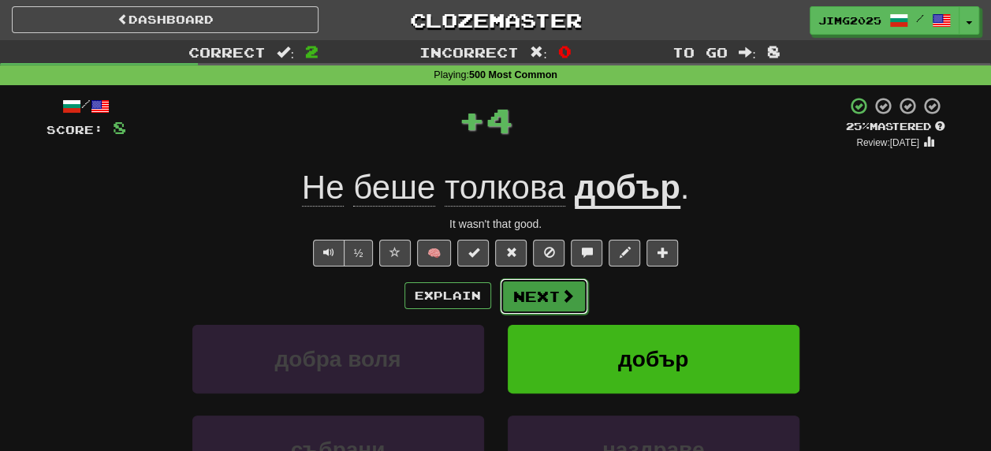
click at [547, 298] on button "Next" at bounding box center [544, 296] width 88 height 36
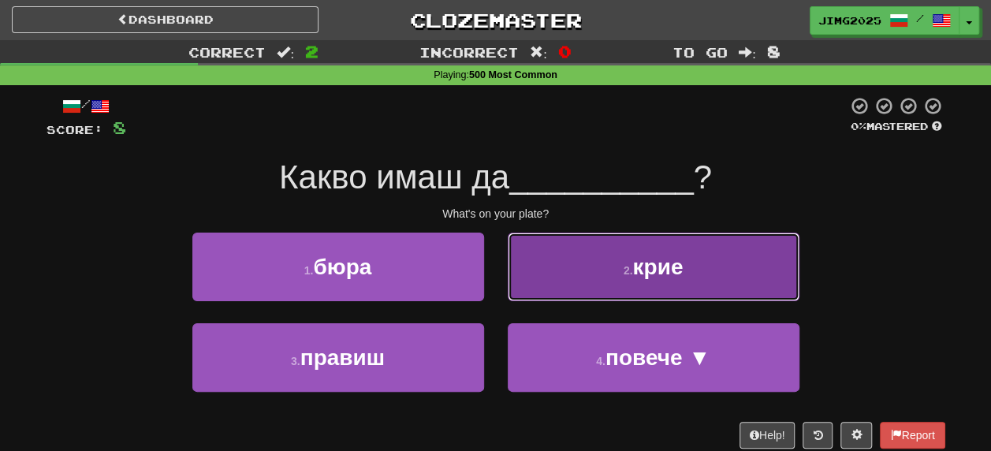
click at [680, 263] on span "крие" at bounding box center [657, 267] width 50 height 24
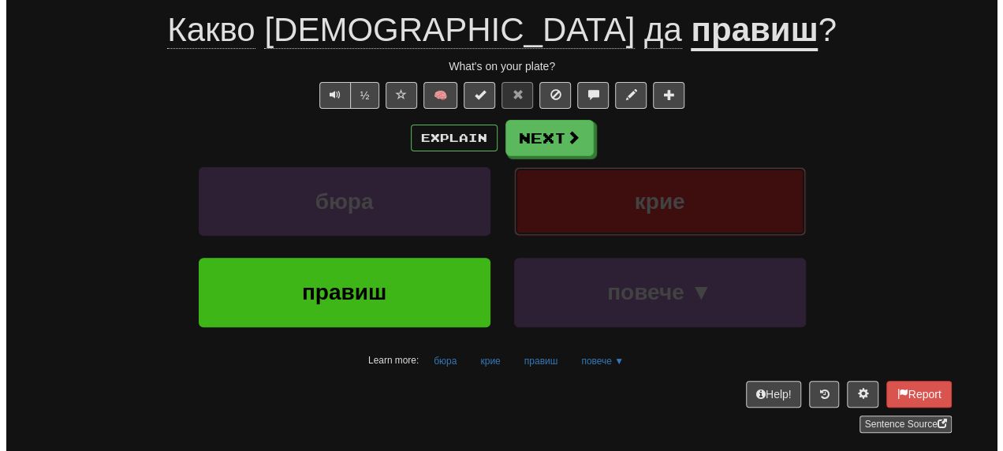
scroll to position [79, 0]
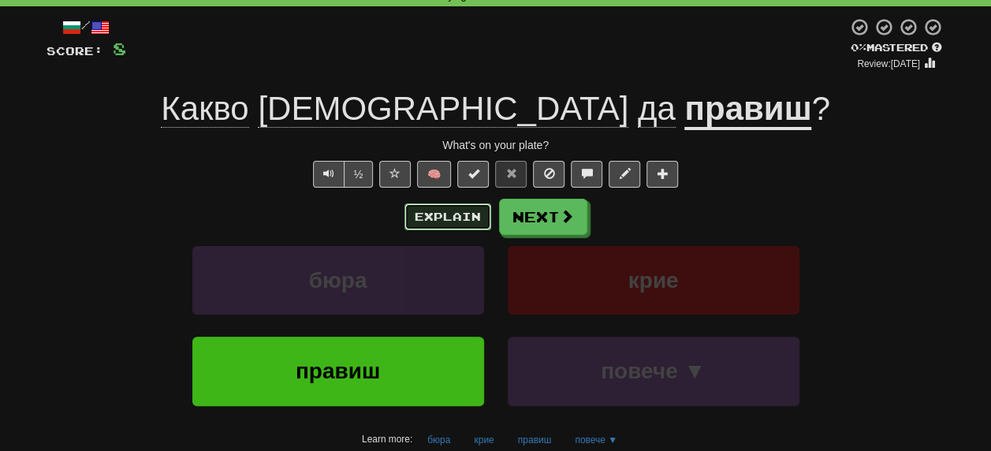
click at [443, 210] on button "Explain" at bounding box center [447, 216] width 87 height 27
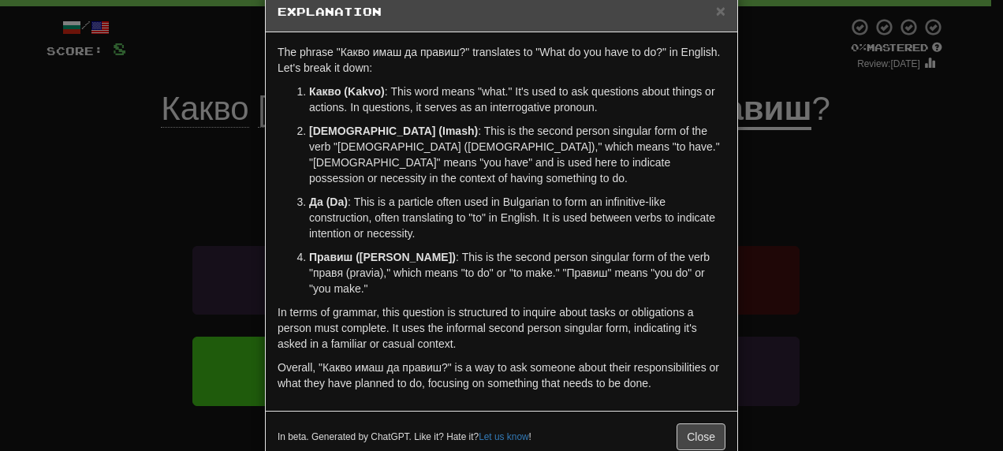
scroll to position [50, 0]
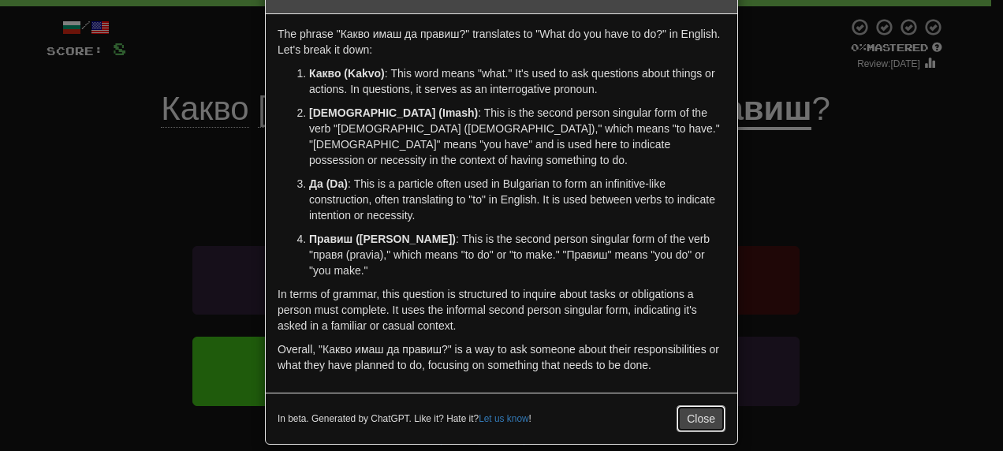
click at [700, 405] on button "Close" at bounding box center [700, 418] width 49 height 27
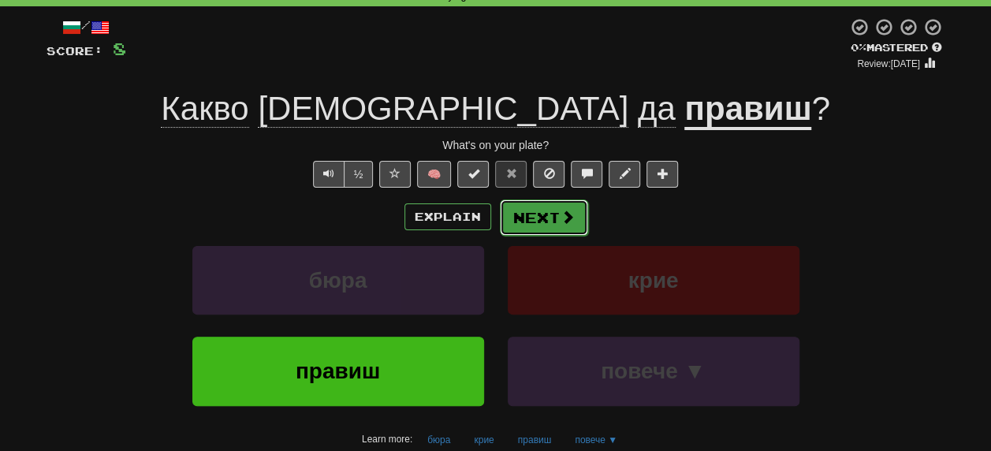
click at [536, 220] on button "Next" at bounding box center [544, 217] width 88 height 36
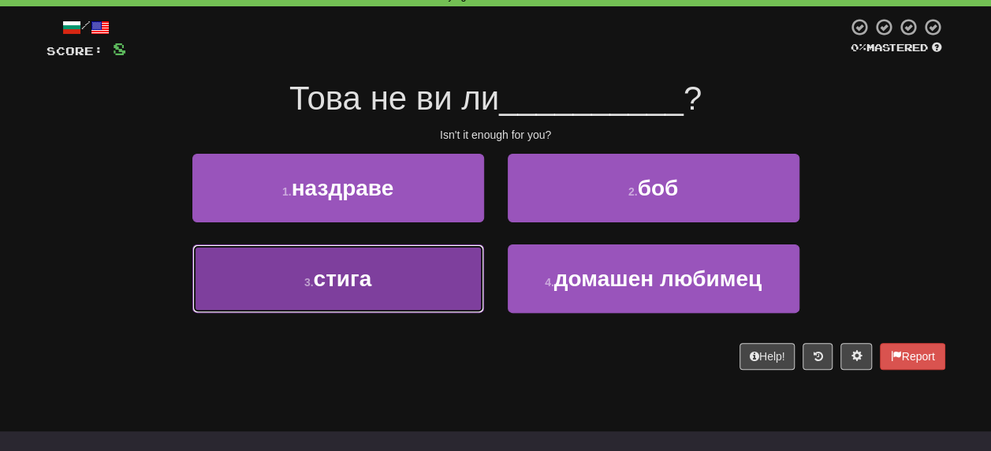
click at [341, 285] on span "стига" at bounding box center [342, 278] width 58 height 24
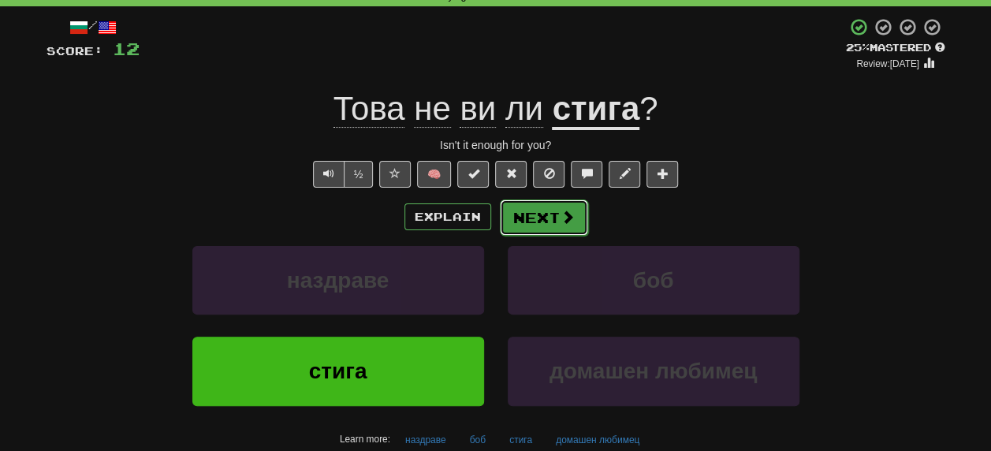
click at [552, 219] on button "Next" at bounding box center [544, 217] width 88 height 36
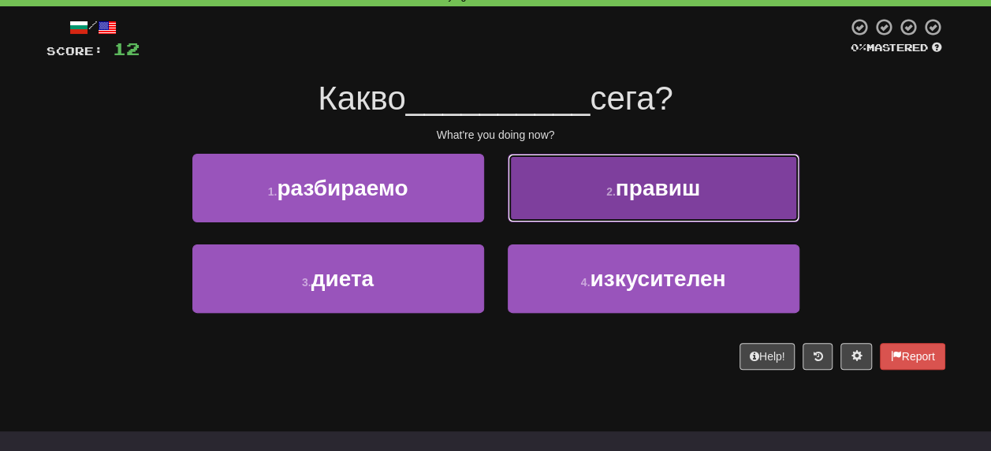
click at [664, 188] on span "правиш" at bounding box center [658, 188] width 84 height 24
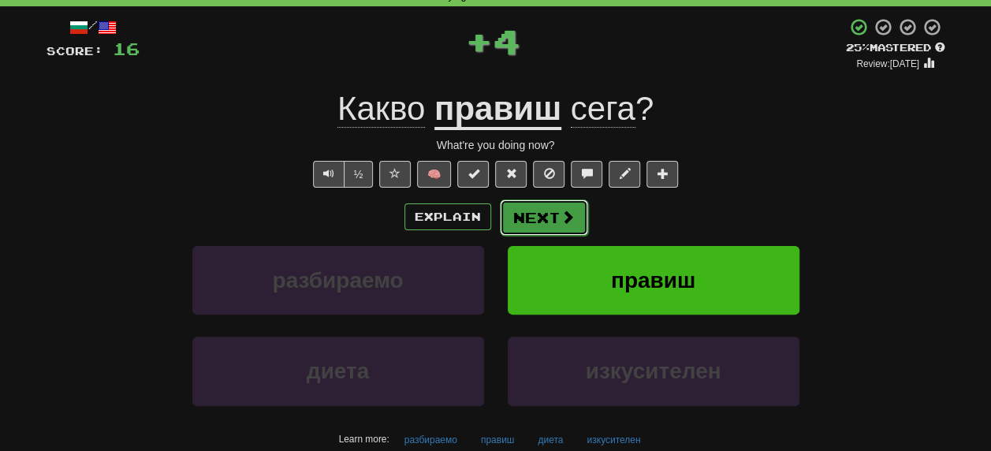
click at [533, 212] on button "Next" at bounding box center [544, 217] width 88 height 36
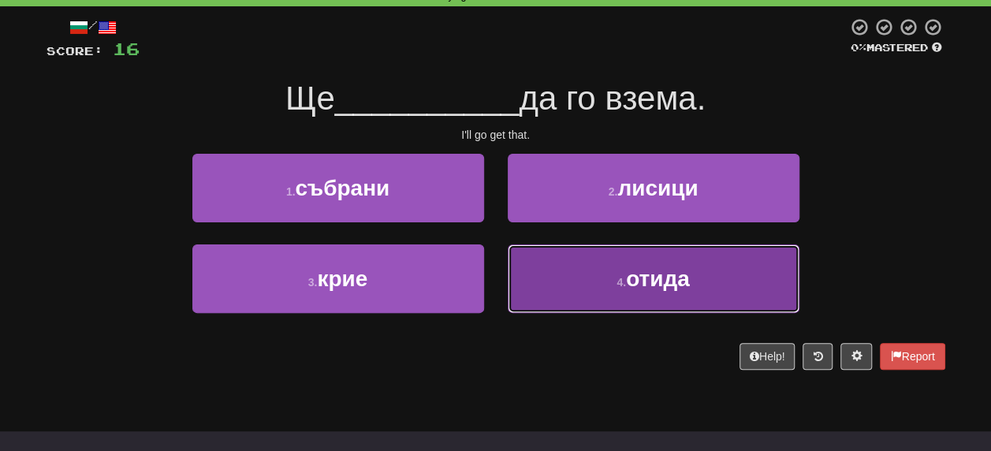
click at [664, 278] on span "отида" at bounding box center [658, 278] width 64 height 24
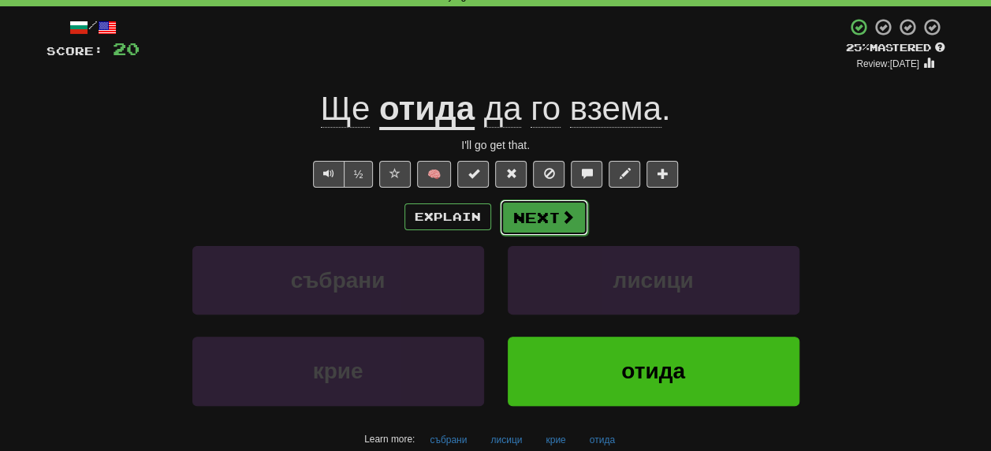
click at [547, 213] on button "Next" at bounding box center [544, 217] width 88 height 36
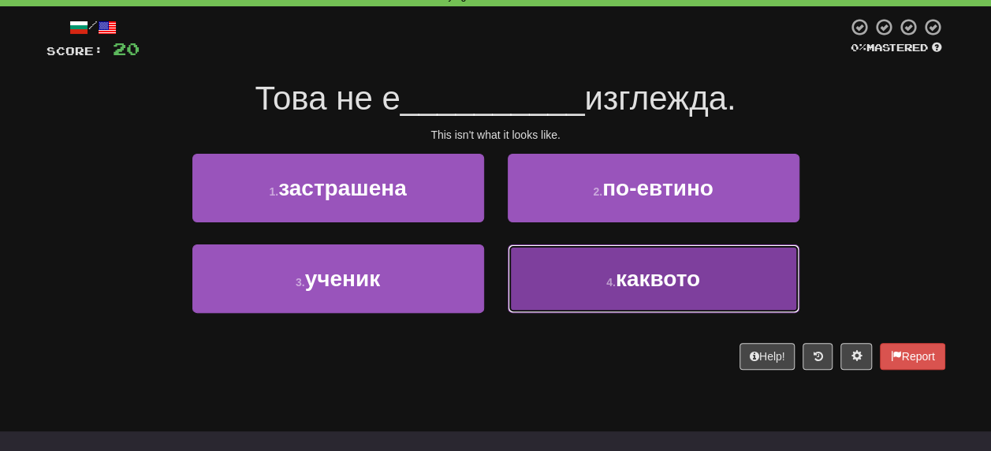
click at [658, 274] on span "каквото" at bounding box center [658, 278] width 84 height 24
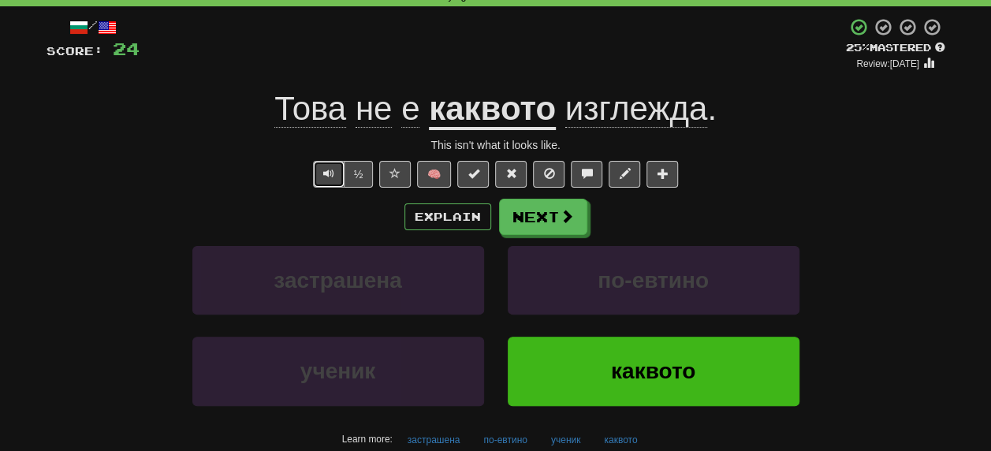
click at [317, 172] on button "Text-to-speech controls" at bounding box center [329, 174] width 32 height 27
drag, startPoint x: 568, startPoint y: 110, endPoint x: 607, endPoint y: 109, distance: 39.5
click at [607, 109] on span "изглежда" at bounding box center [636, 109] width 142 height 38
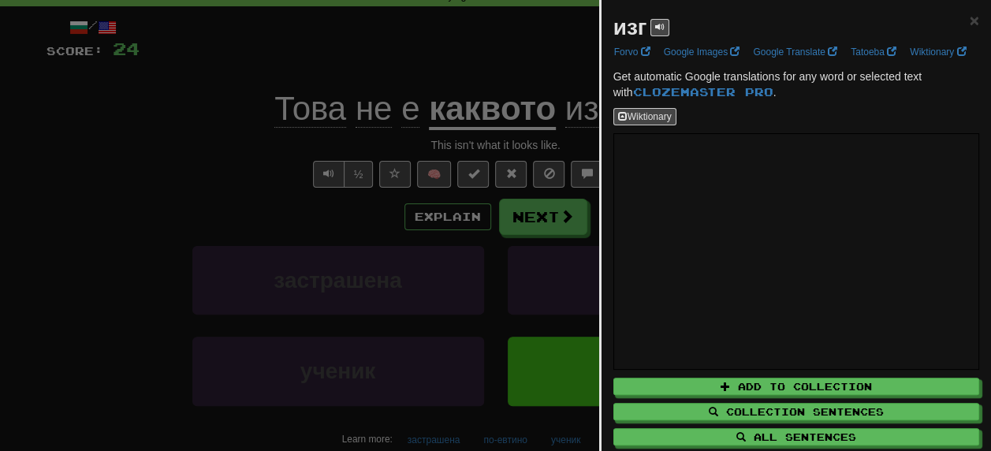
click at [298, 234] on div at bounding box center [495, 225] width 991 height 451
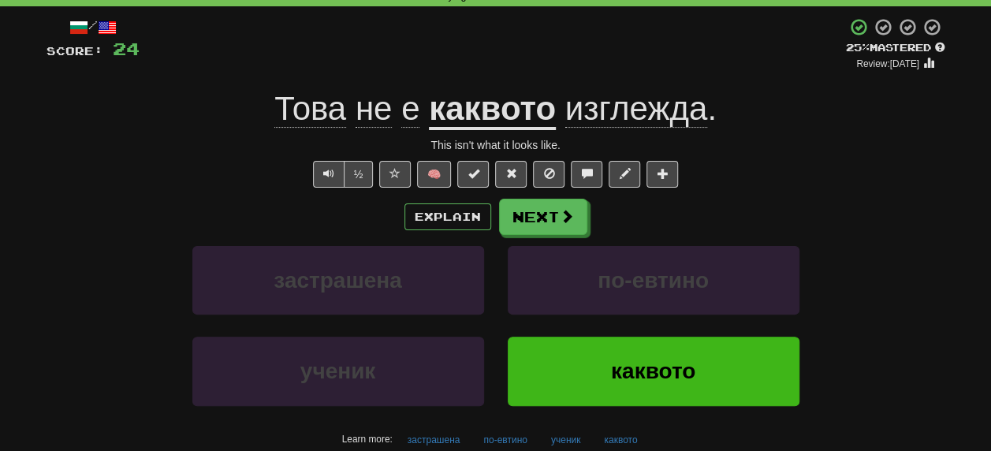
click at [663, 109] on span "изглежда" at bounding box center [636, 109] width 142 height 38
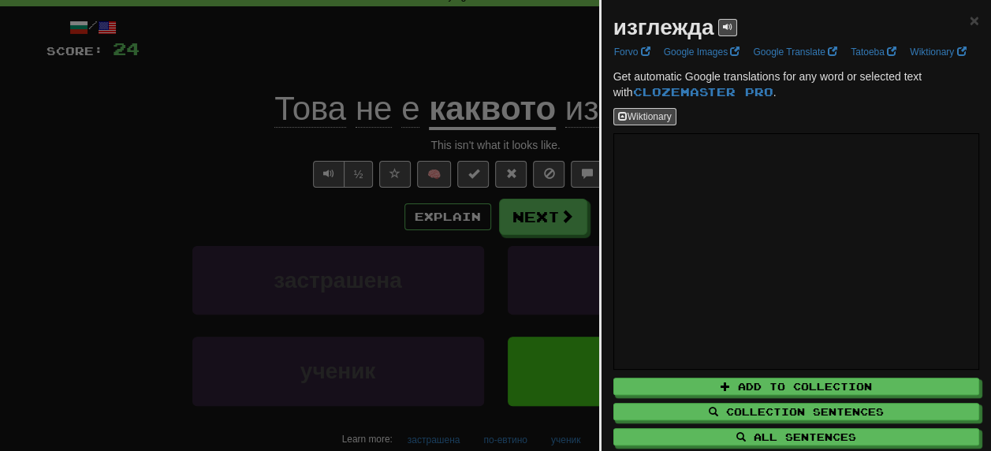
click at [350, 322] on div at bounding box center [495, 225] width 991 height 451
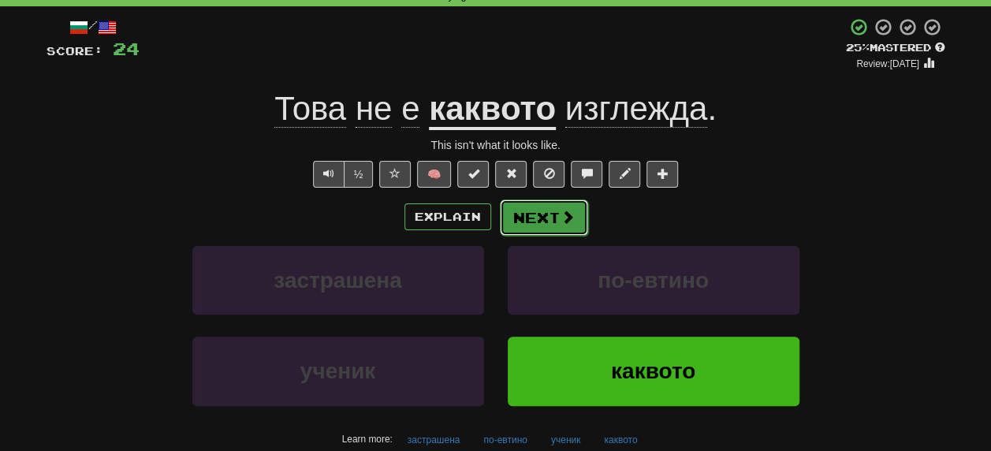
click at [530, 224] on button "Next" at bounding box center [544, 217] width 88 height 36
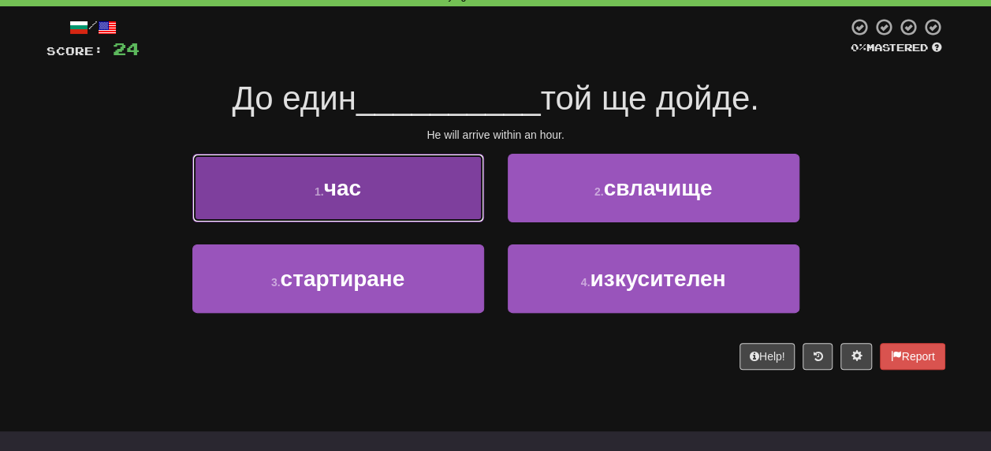
click at [355, 189] on span "час" at bounding box center [342, 188] width 37 height 24
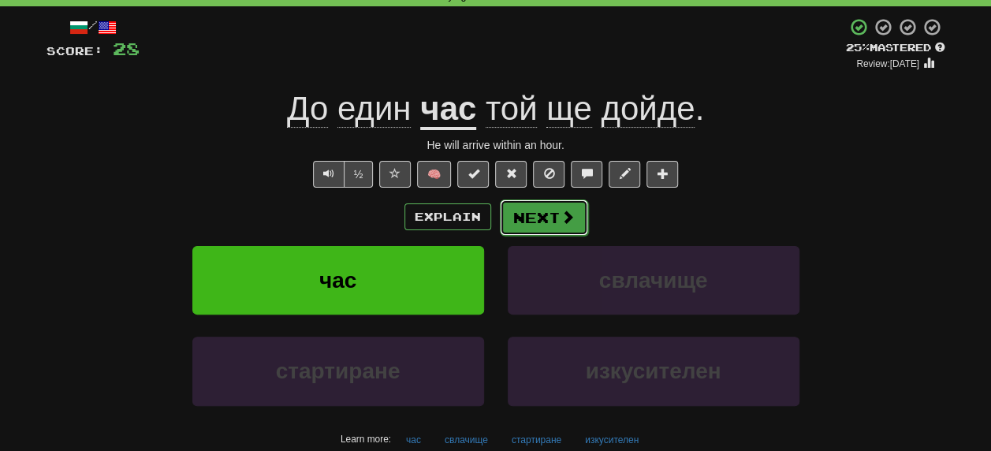
click at [539, 219] on button "Next" at bounding box center [544, 217] width 88 height 36
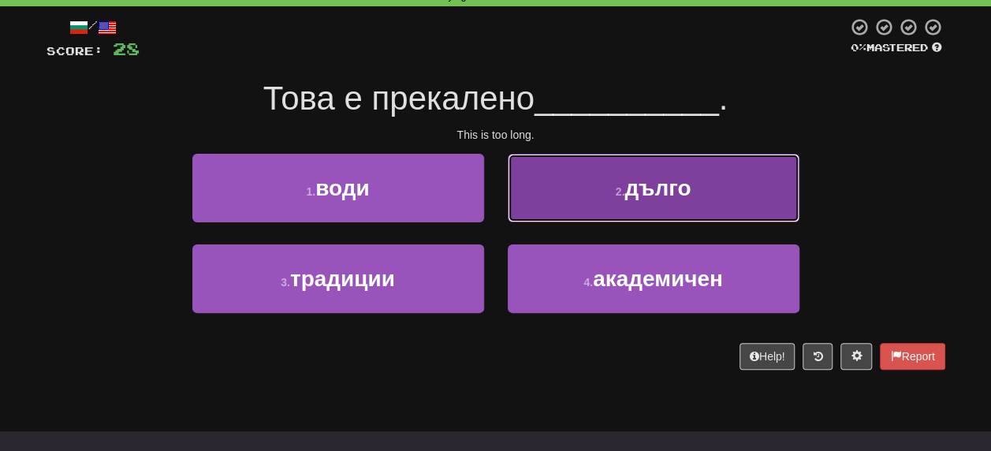
click at [661, 191] on span "дълго" at bounding box center [657, 188] width 66 height 24
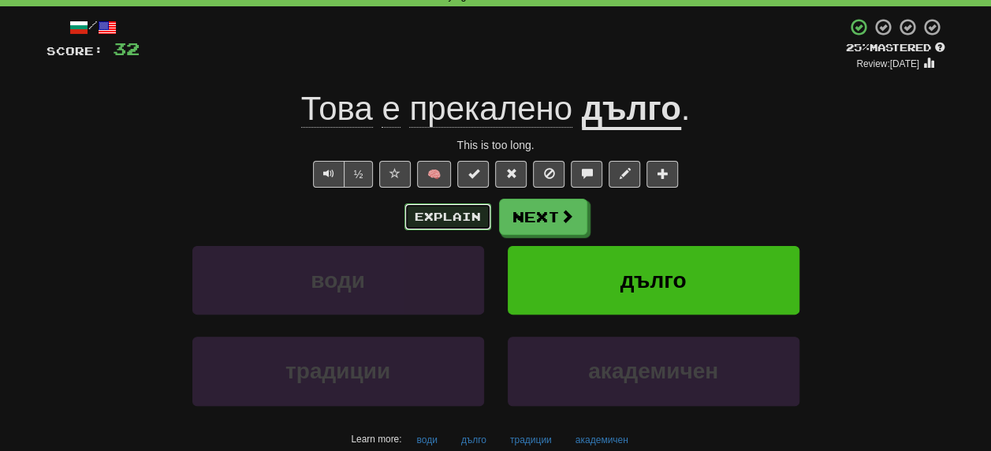
click at [438, 219] on button "Explain" at bounding box center [447, 216] width 87 height 27
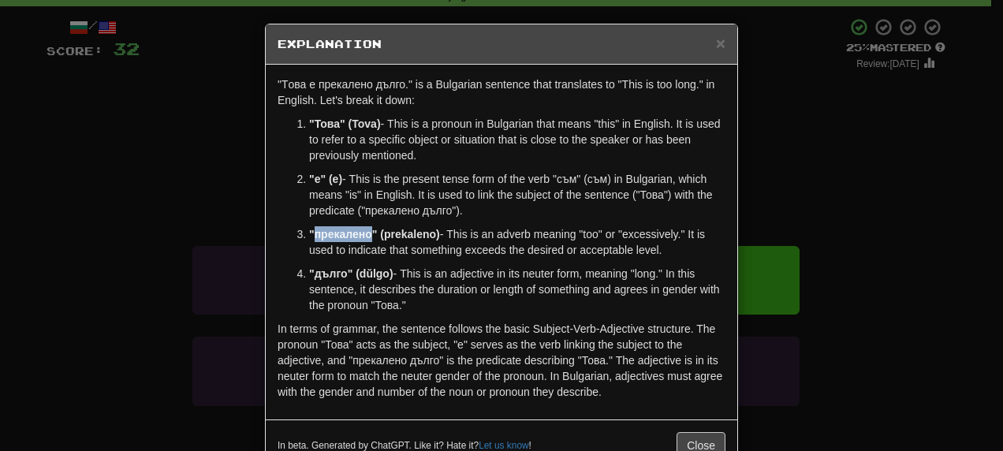
drag, startPoint x: 307, startPoint y: 231, endPoint x: 364, endPoint y: 233, distance: 56.8
click at [364, 233] on strong ""прекалено" (prekaleno)" at bounding box center [374, 234] width 131 height 13
copy strong "прекалено"
drag, startPoint x: 308, startPoint y: 277, endPoint x: 338, endPoint y: 271, distance: 30.5
click at [338, 271] on strong ""дълго" (dŭlgo)" at bounding box center [351, 273] width 84 height 13
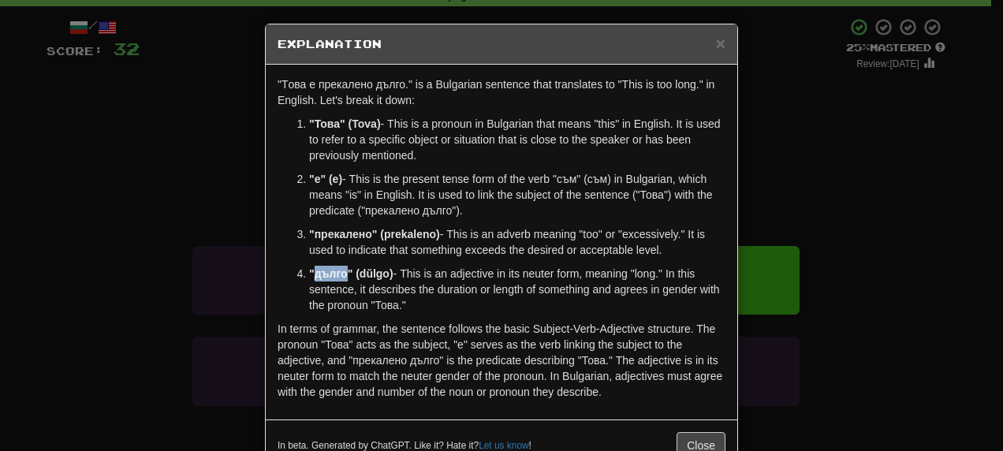
copy strong "дълго"
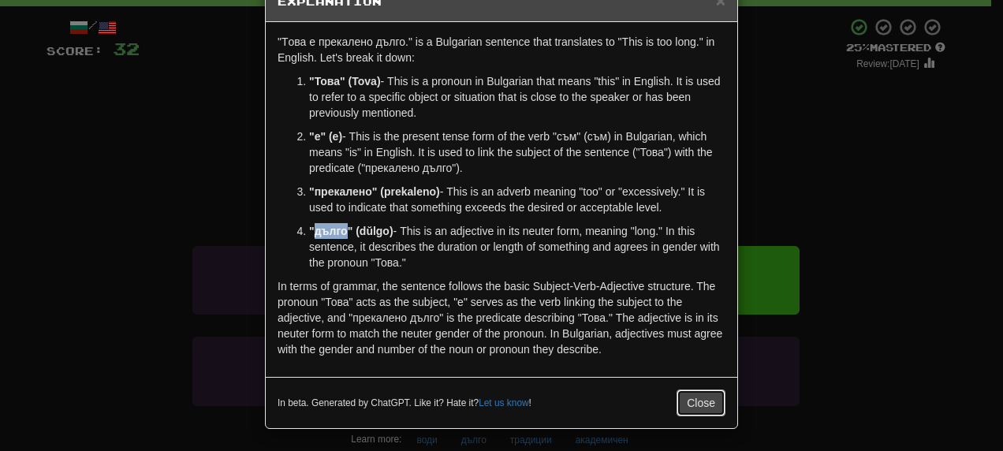
click at [699, 404] on button "Close" at bounding box center [700, 402] width 49 height 27
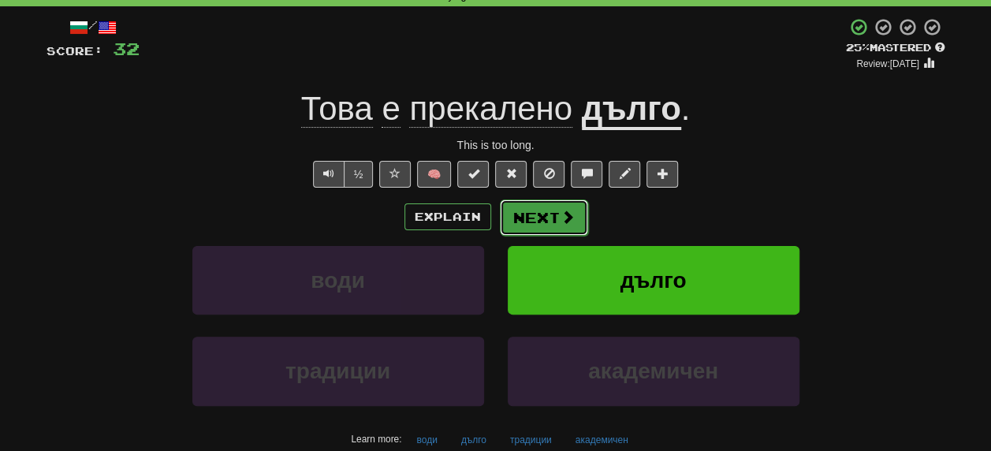
click at [544, 214] on button "Next" at bounding box center [544, 217] width 88 height 36
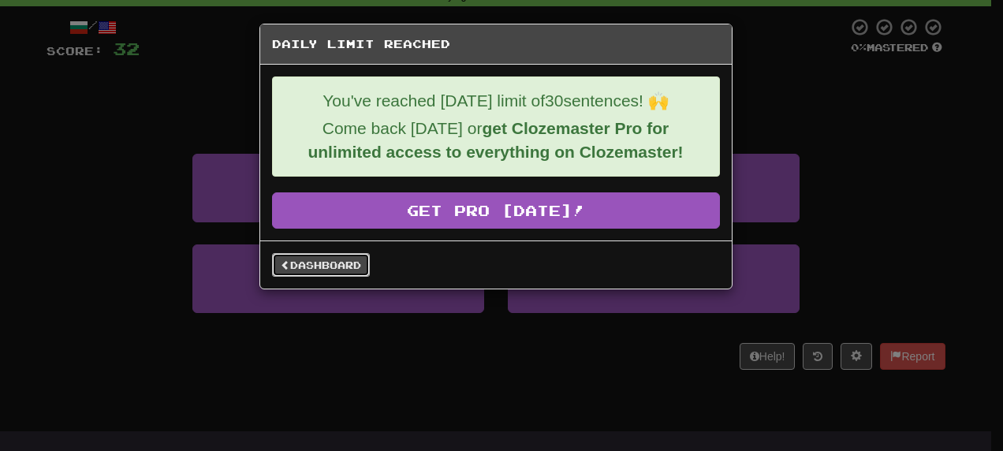
click at [306, 262] on link "Dashboard" at bounding box center [321, 265] width 98 height 24
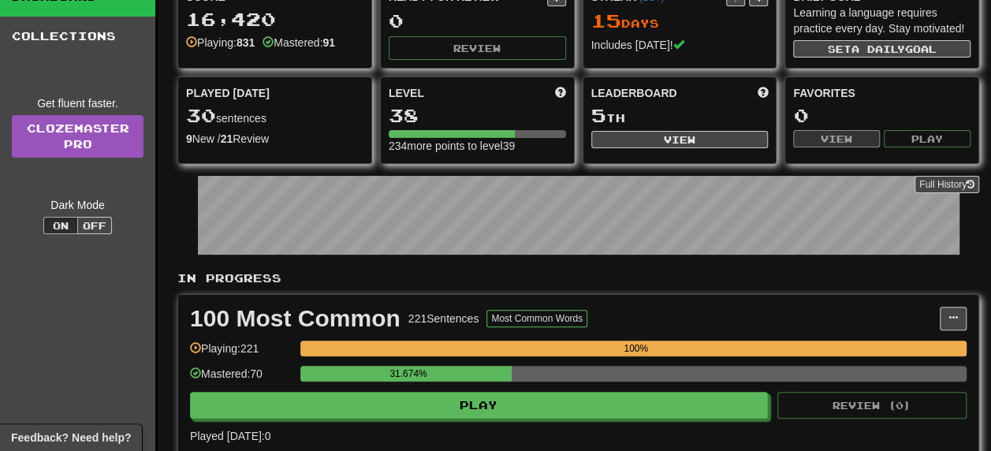
scroll to position [158, 0]
